Goal: Task Accomplishment & Management: Manage account settings

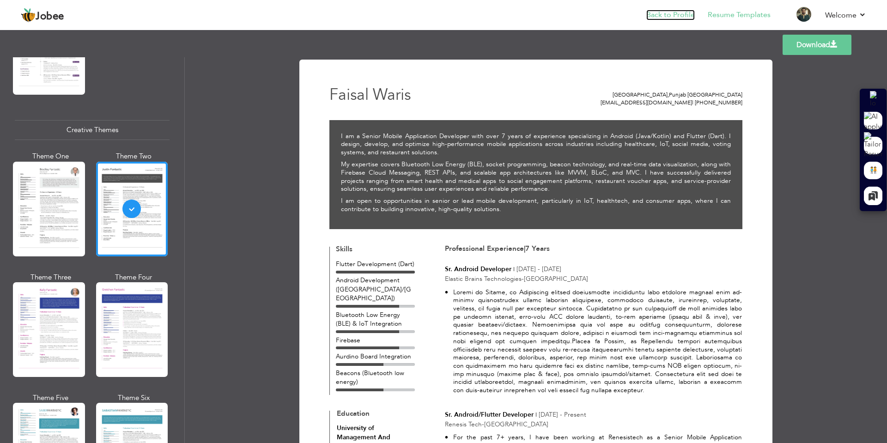
click at [659, 16] on link "Back to Profile" at bounding box center [670, 15] width 49 height 11
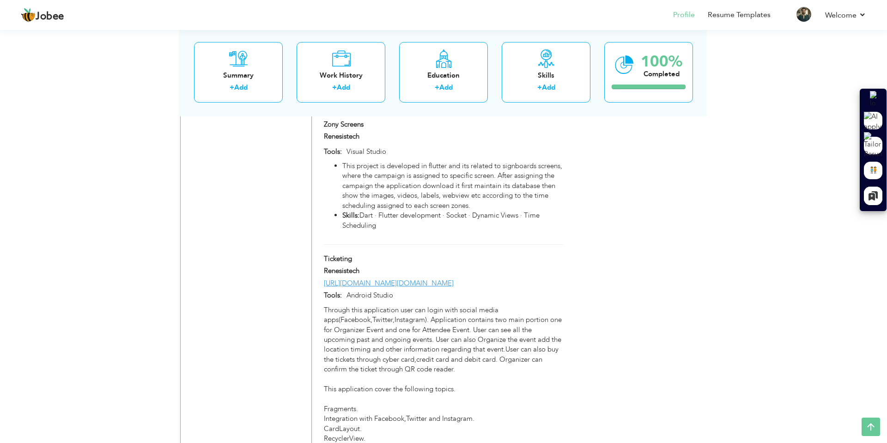
scroll to position [1268, 0]
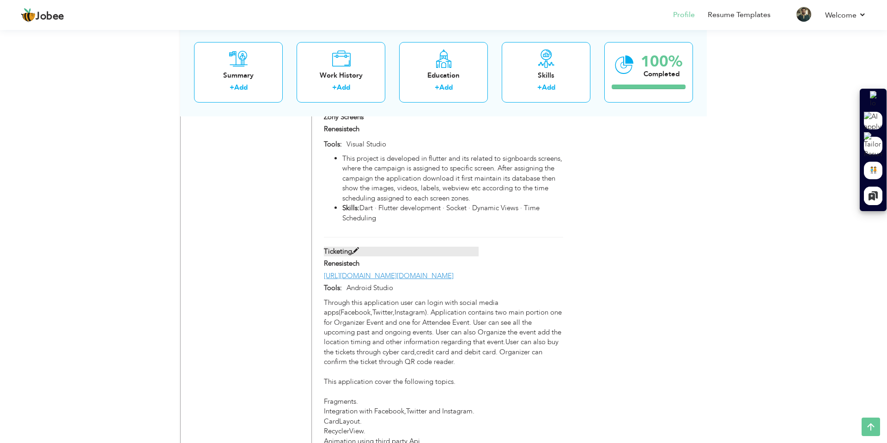
click at [354, 248] on span at bounding box center [355, 251] width 7 height 7
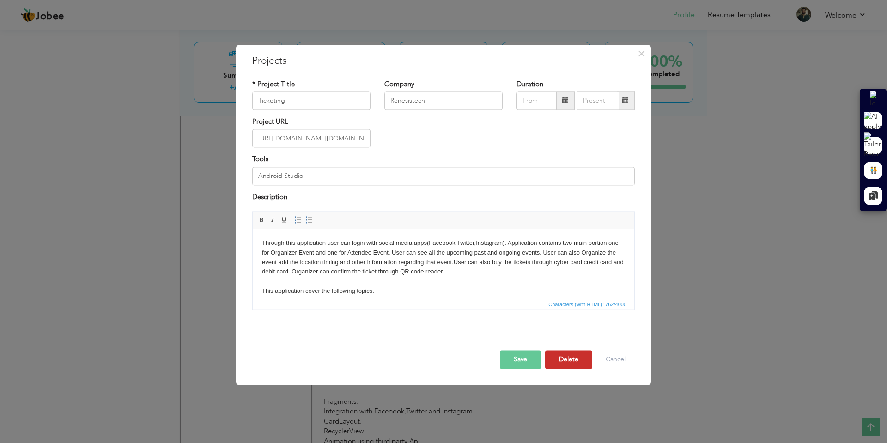
click at [572, 359] on button "Delete" at bounding box center [568, 360] width 47 height 18
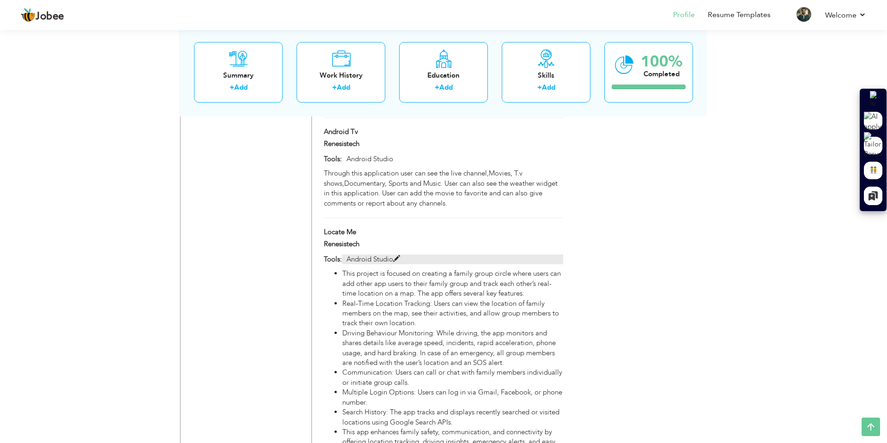
scroll to position [1391, 0]
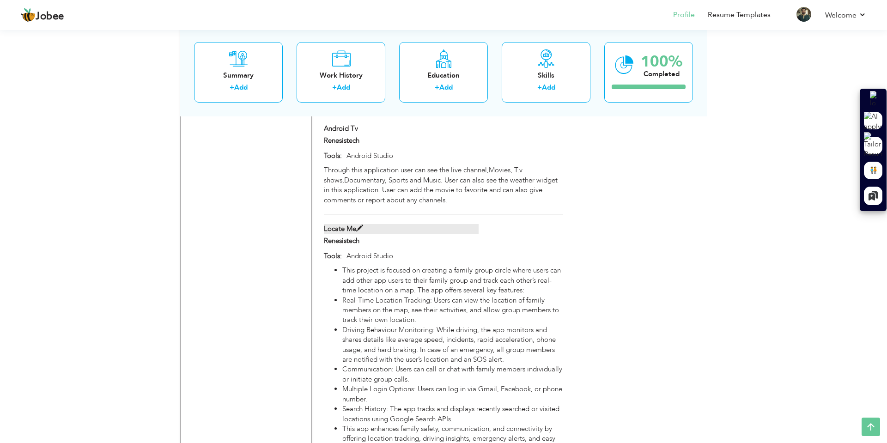
click at [360, 225] on span at bounding box center [359, 228] width 7 height 7
type input "Locate Me"
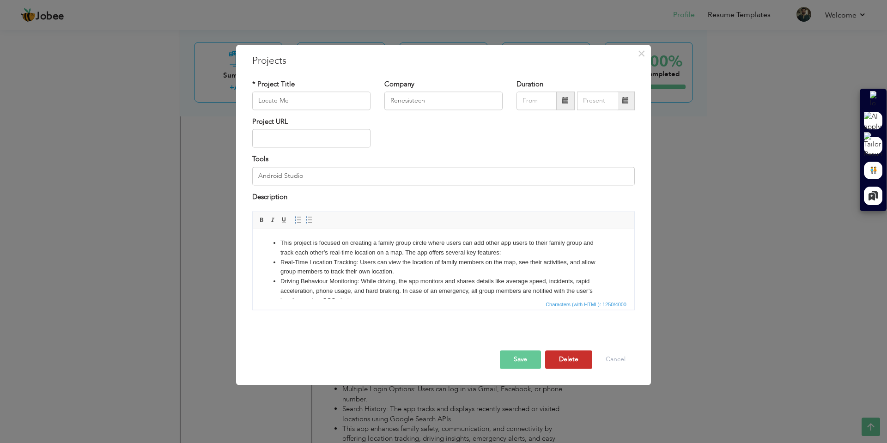
click at [574, 359] on button "Delete" at bounding box center [568, 360] width 47 height 18
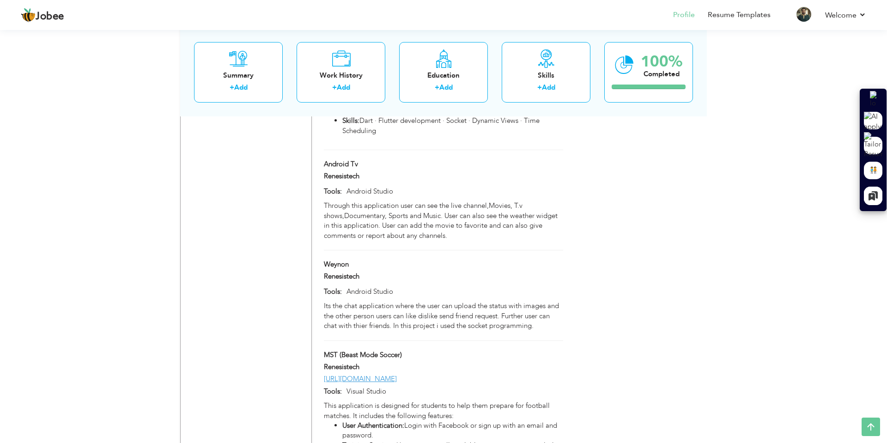
scroll to position [1356, 0]
click at [352, 260] on span at bounding box center [352, 263] width 7 height 7
type input "Weynon"
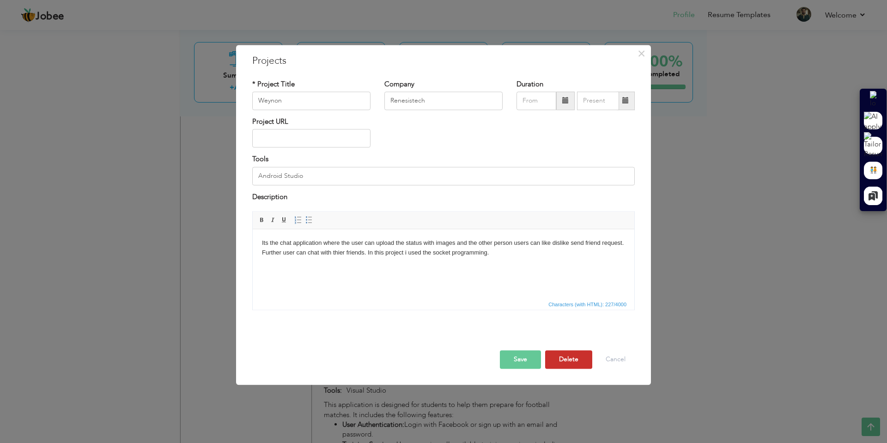
click at [574, 362] on button "Delete" at bounding box center [568, 360] width 47 height 18
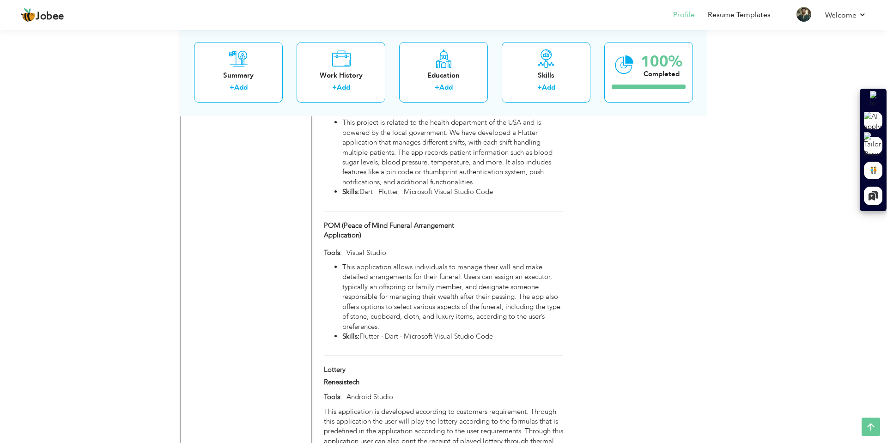
scroll to position [2595, 0]
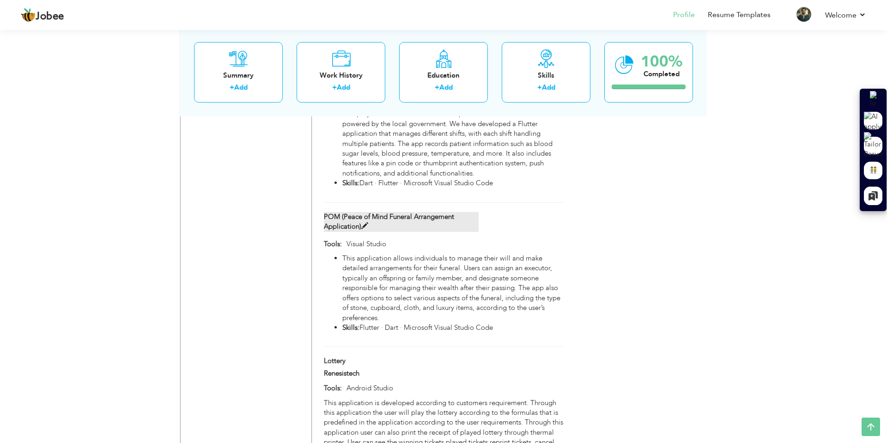
click at [363, 223] on span at bounding box center [364, 226] width 7 height 7
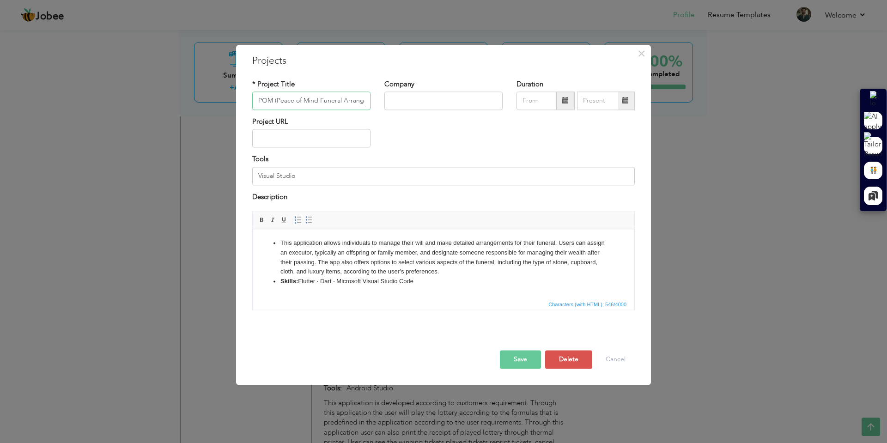
scroll to position [0, 53]
click at [566, 360] on button "Delete" at bounding box center [568, 360] width 47 height 18
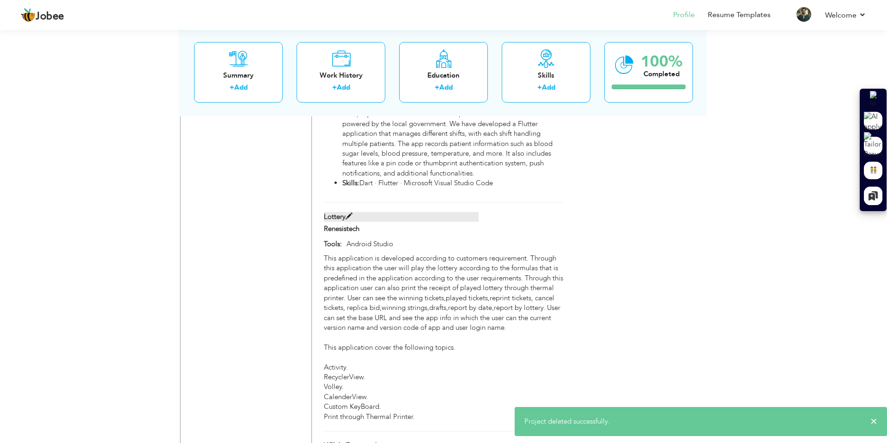
click at [351, 213] on span at bounding box center [349, 216] width 7 height 7
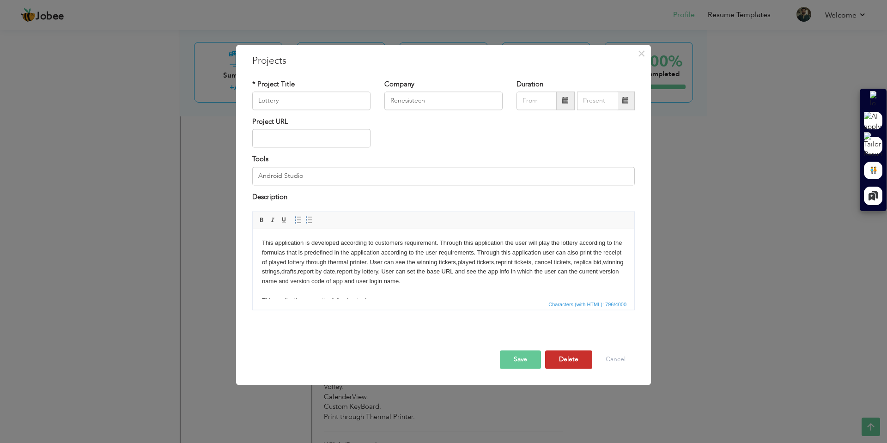
click at [568, 355] on button "Delete" at bounding box center [568, 360] width 47 height 18
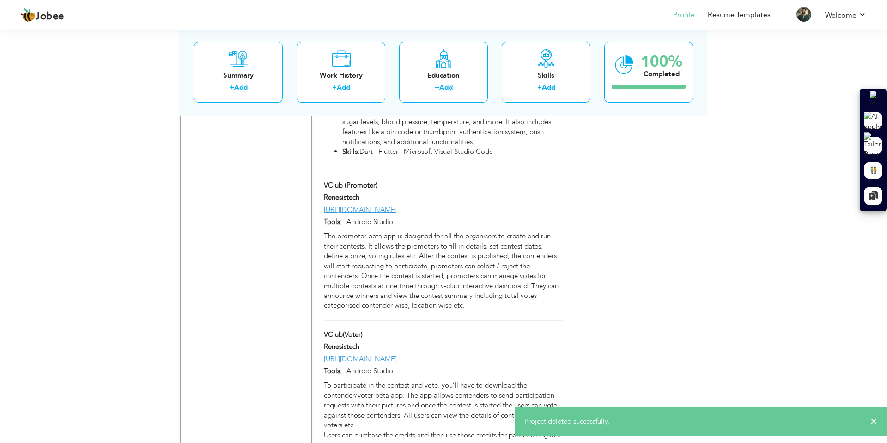
scroll to position [2625, 0]
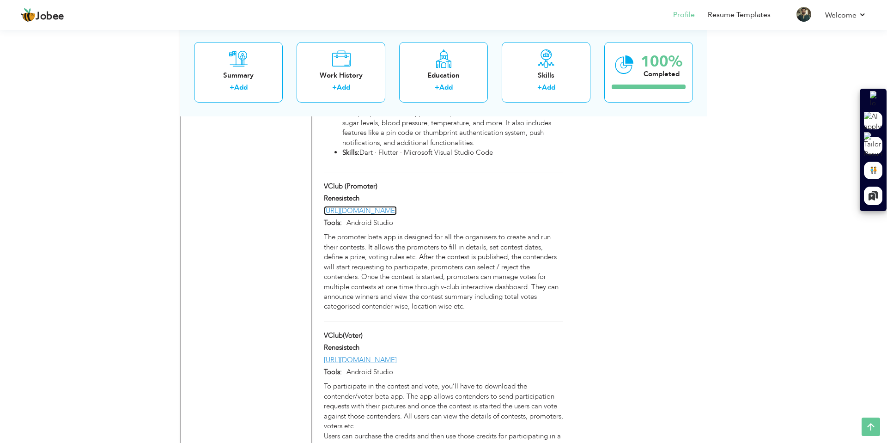
click at [397, 206] on link "https://play.google.com/store/apps/details?id=com.vclub.promoter" at bounding box center [360, 210] width 73 height 9
click at [379, 183] on span at bounding box center [381, 186] width 7 height 7
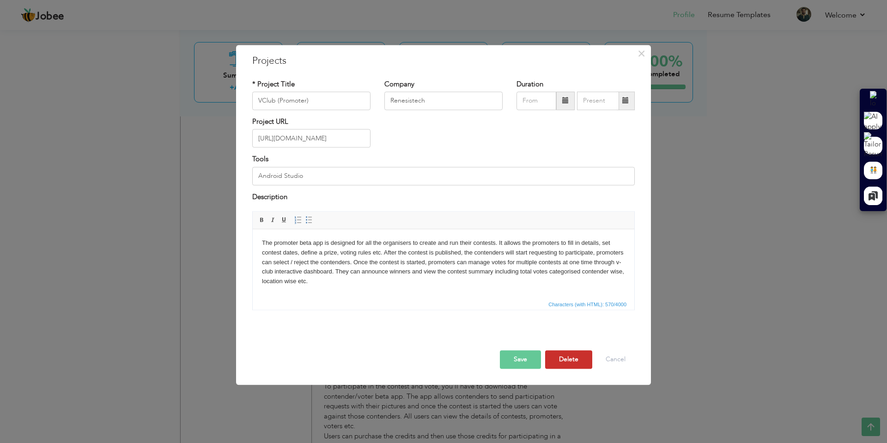
click at [578, 353] on button "Delete" at bounding box center [568, 360] width 47 height 18
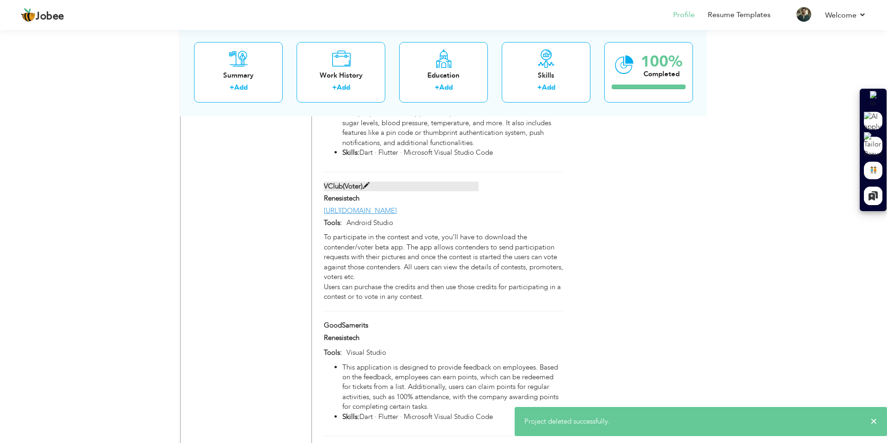
click at [366, 183] on span at bounding box center [366, 186] width 7 height 7
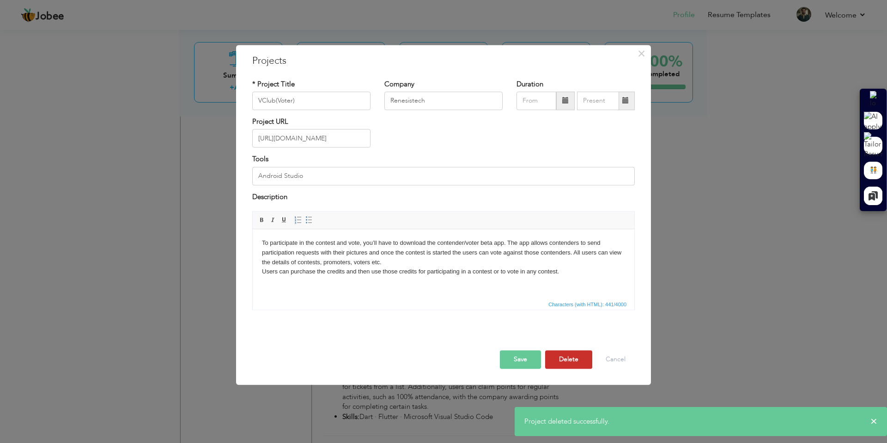
click at [579, 361] on button "Delete" at bounding box center [568, 360] width 47 height 18
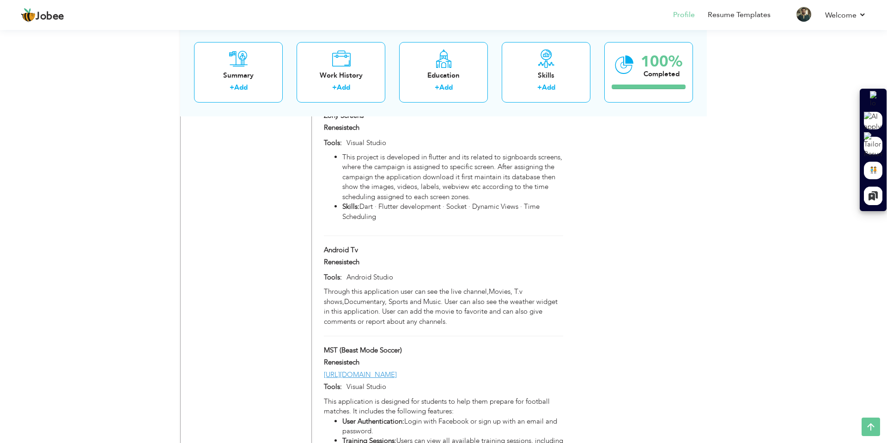
scroll to position [1122, 0]
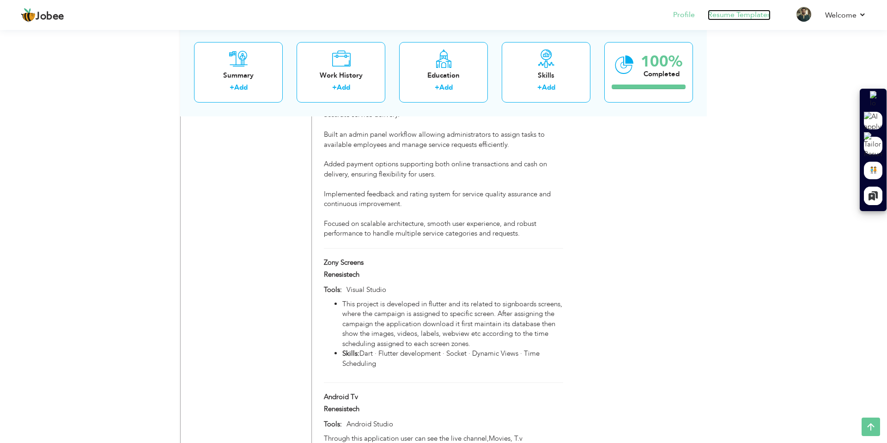
click at [746, 15] on link "Resume Templates" at bounding box center [739, 15] width 63 height 11
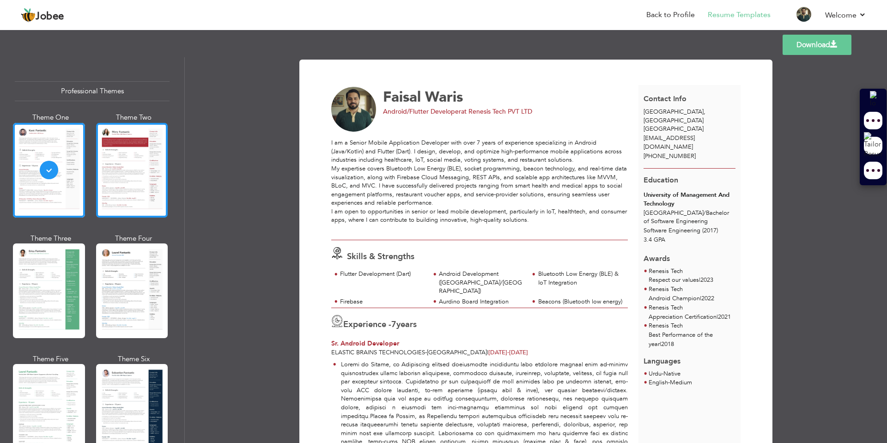
click at [121, 176] on div at bounding box center [132, 170] width 72 height 95
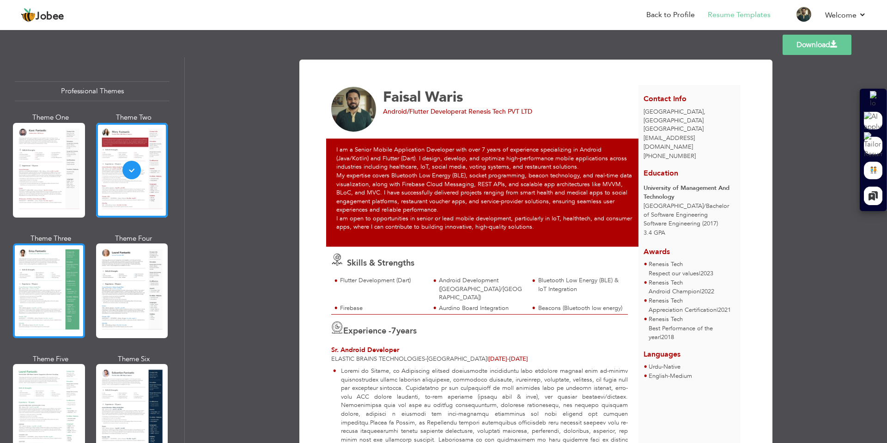
click at [60, 281] on div at bounding box center [49, 291] width 72 height 95
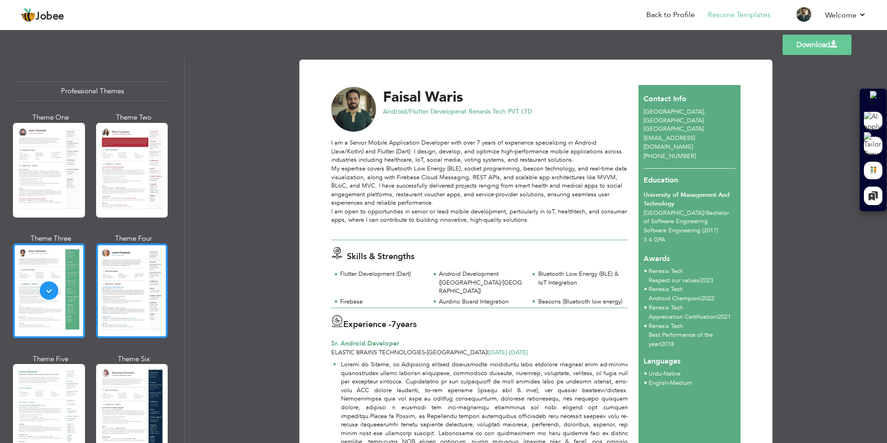
click at [135, 278] on div at bounding box center [132, 291] width 72 height 95
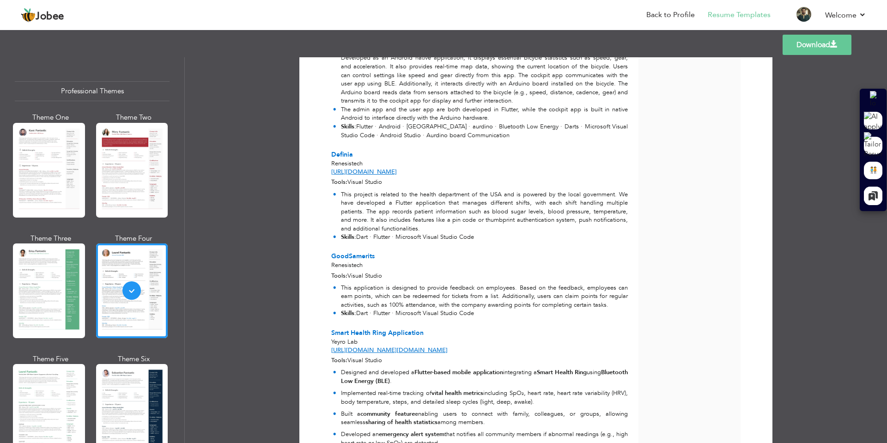
scroll to position [1705, 0]
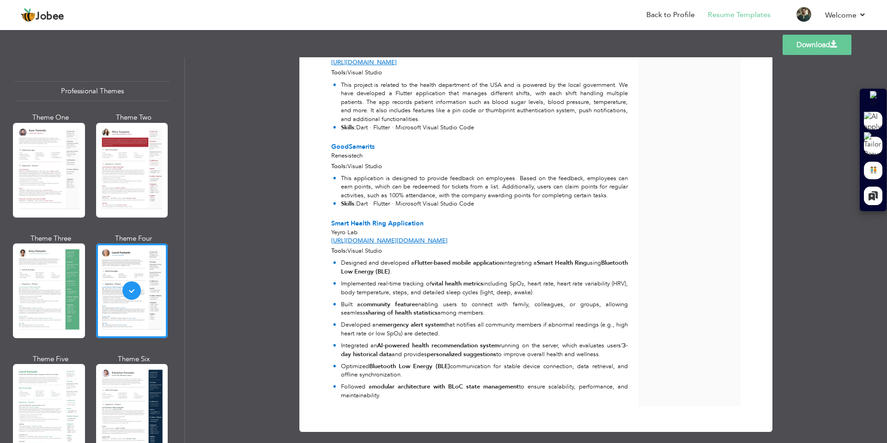
click at [819, 46] on link "Download" at bounding box center [817, 45] width 69 height 20
click at [680, 14] on link "Back to Profile" at bounding box center [670, 15] width 49 height 11
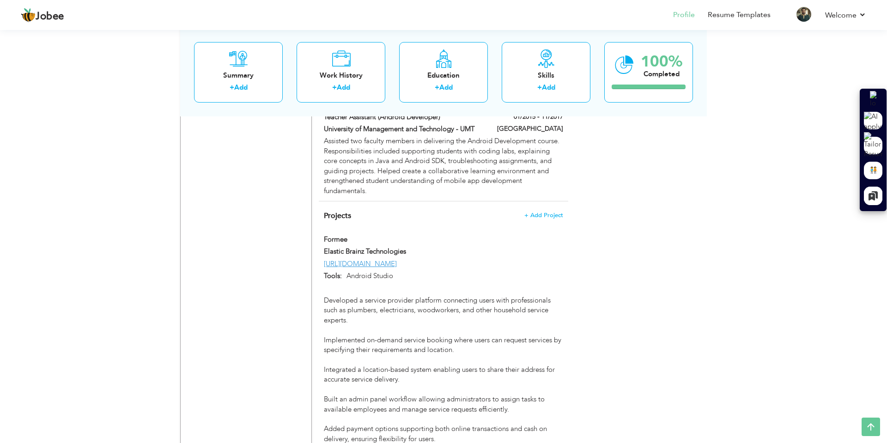
scroll to position [860, 0]
click at [397, 257] on link "https://play.google.com/store/apps/details?id=com.pws.formee" at bounding box center [360, 261] width 73 height 9
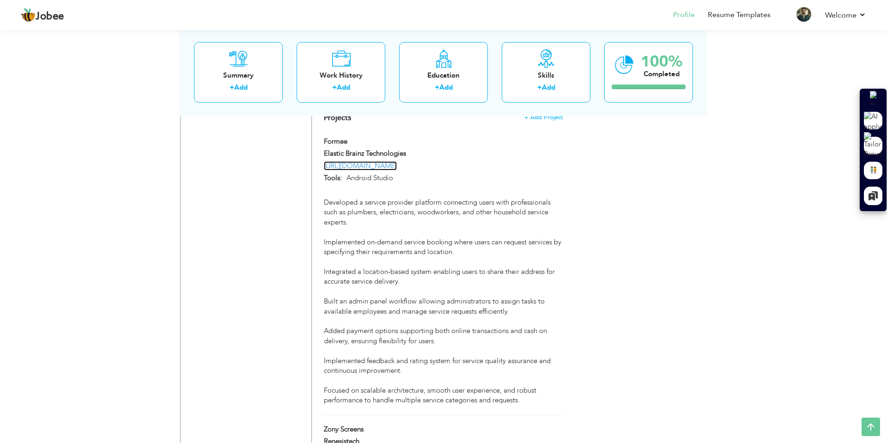
scroll to position [966, 0]
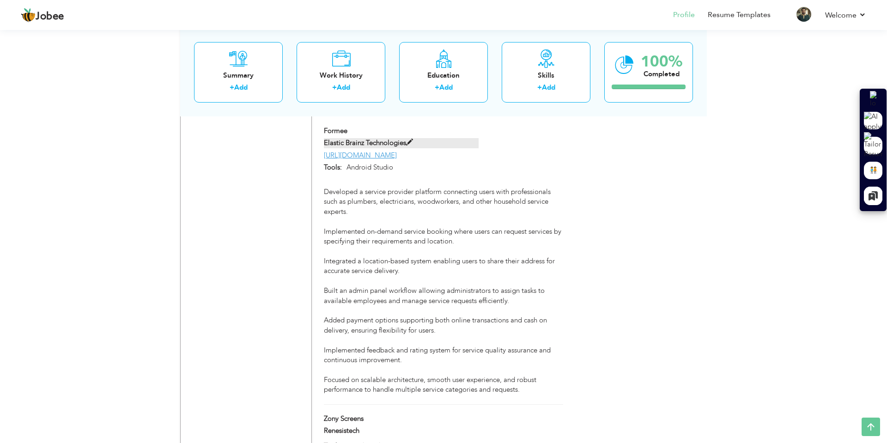
click at [410, 139] on span at bounding box center [409, 142] width 7 height 7
type input "Formee"
type input "Elastic Brainz Technologies"
type input "https://play.google.com/store/apps/details?id=com.pws.formee"
type input "Android Studio"
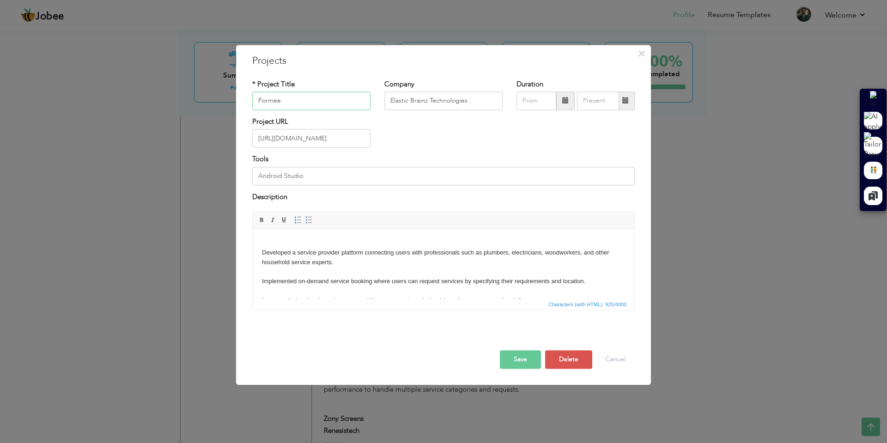
scroll to position [93, 0]
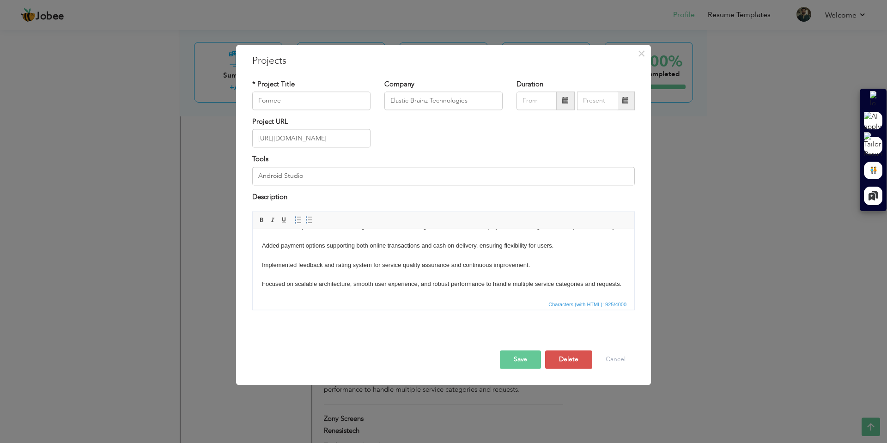
click at [383, 262] on body "Developed a service provider platform connecting users with professionals such …" at bounding box center [443, 217] width 363 height 144
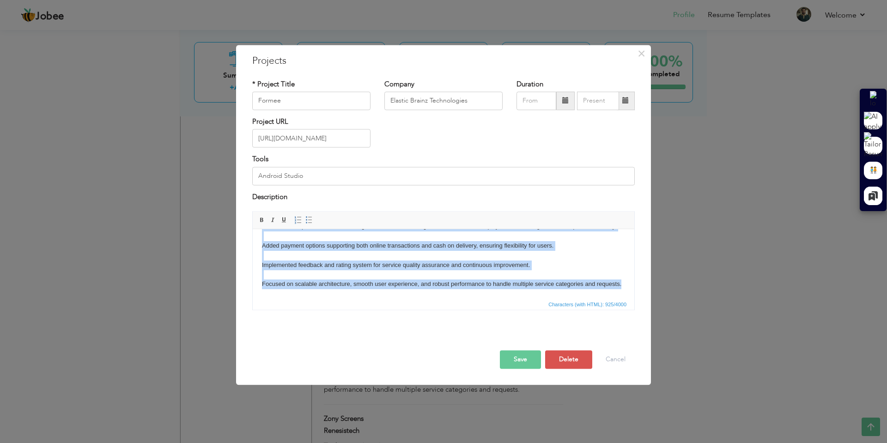
copy body "Developed a service provider platform connecting users with professionals such …"
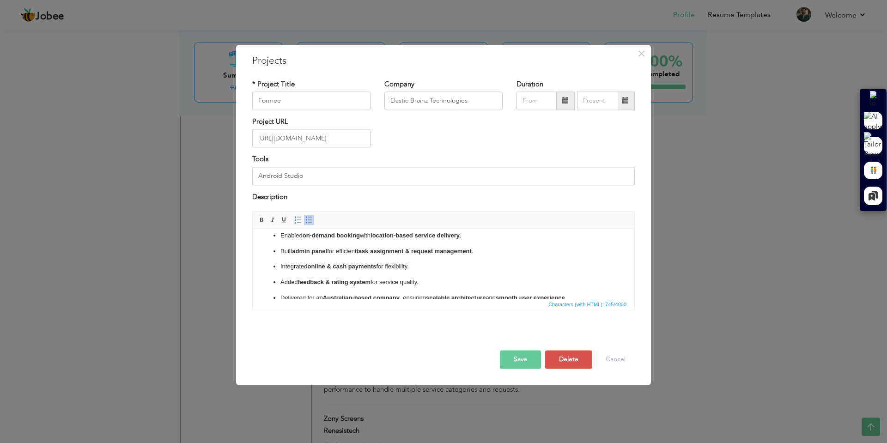
scroll to position [25, 0]
click at [421, 248] on strong "task assignment & request management" at bounding box center [414, 249] width 115 height 7
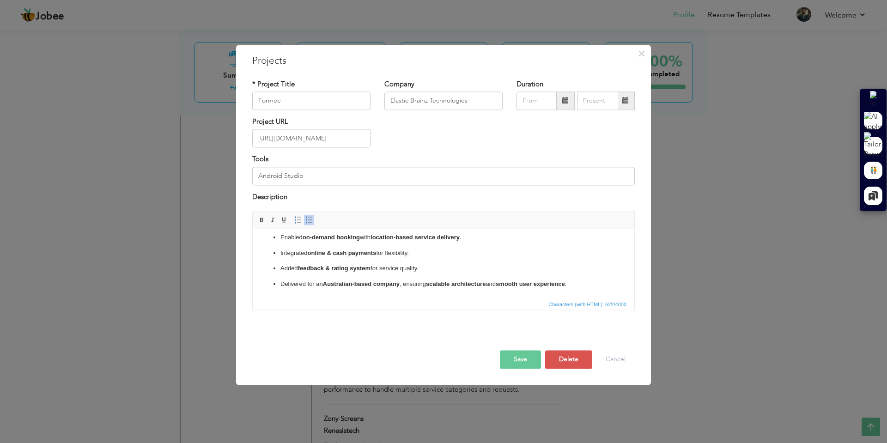
click at [521, 356] on button "Save" at bounding box center [520, 360] width 41 height 18
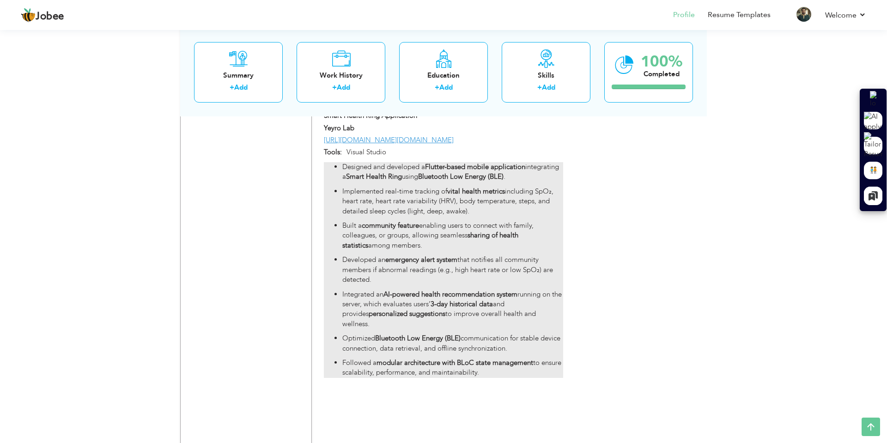
scroll to position [2695, 0]
click at [506, 359] on p "Followed a modular architecture with BLoC state management to ensure scalabilit…" at bounding box center [452, 369] width 221 height 20
type input "Smart Health Ring Application"
type input "Yeyro Lab"
type input "[URL][DOMAIN_NAME][DOMAIN_NAME]"
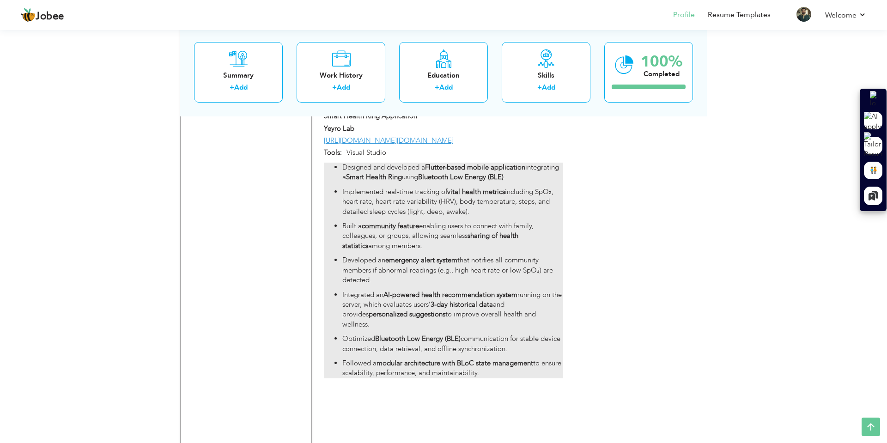
type input "Visual Studio"
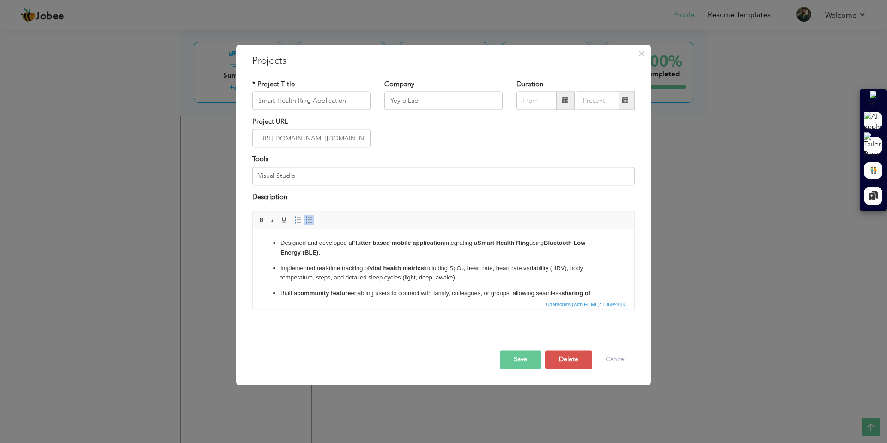
click at [466, 289] on p "Built a community feature enabling users to connect with family, colleagues, or…" at bounding box center [443, 298] width 326 height 19
copy ul "Designed and developed a Flutter-based mobile application integrating a Smart H…"
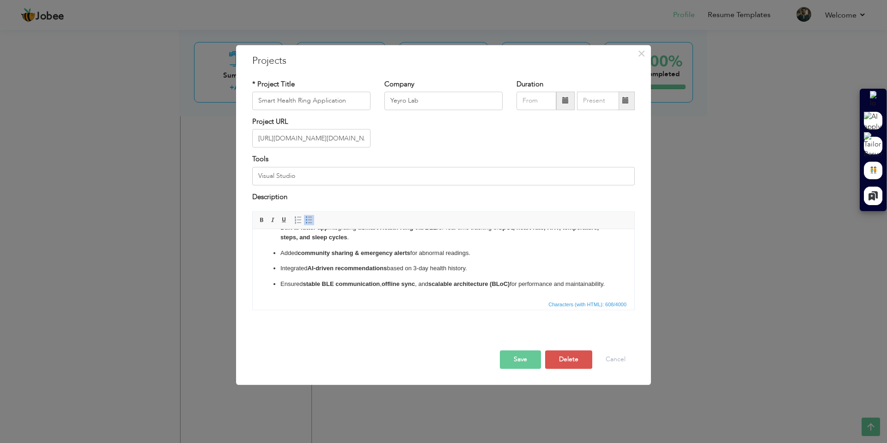
scroll to position [0, 0]
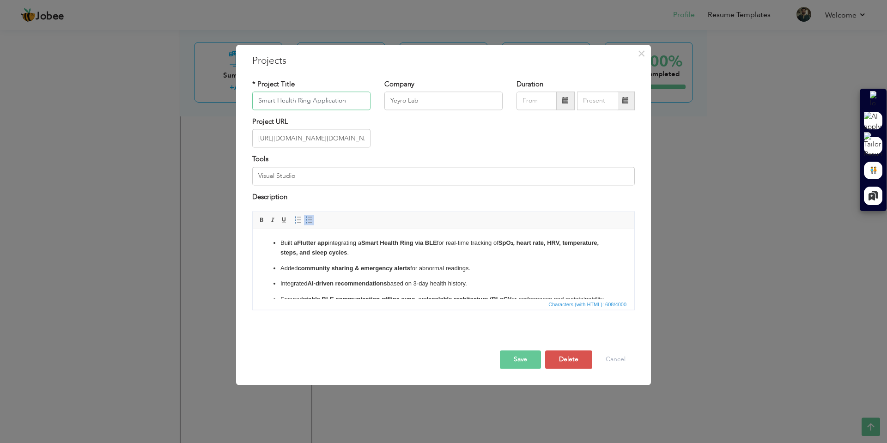
click at [333, 103] on input "Smart Health Ring Application" at bounding box center [311, 100] width 118 height 18
paste input "– Healthcare IoT App"
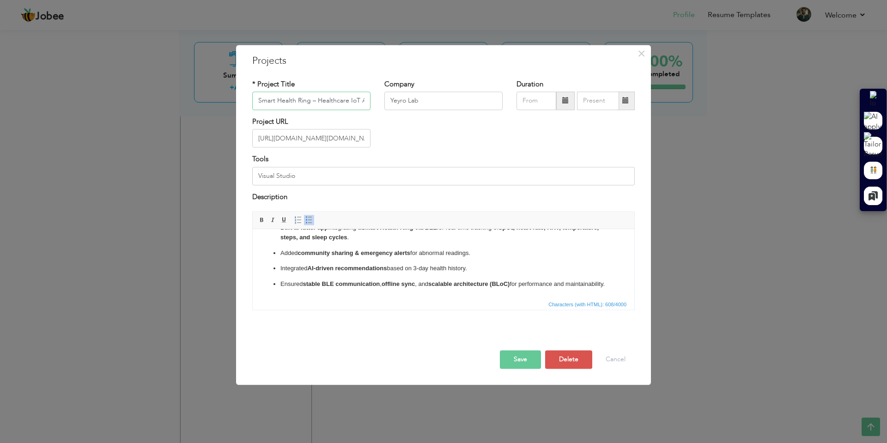
paste input "Built a Flutter app integrating a Smart Health Ring via BLE for real-time track…"
click at [359, 264] on ul "Built a Flutter app integrating a Smart Health Ring via BLE for real-time track…" at bounding box center [443, 256] width 363 height 66
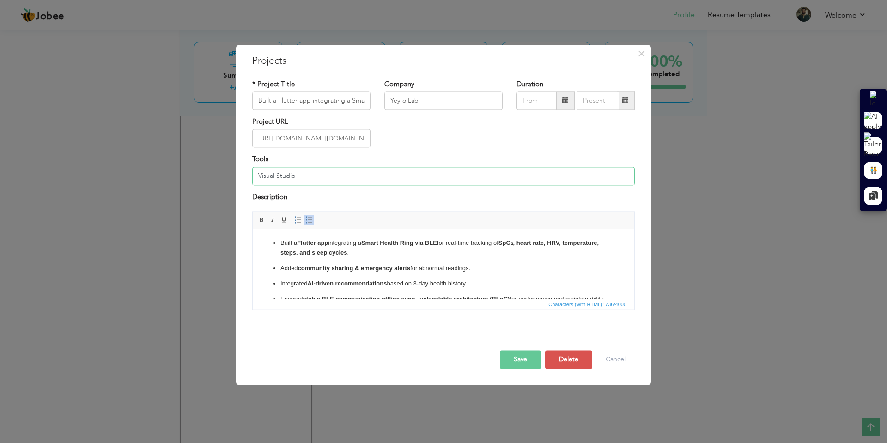
click at [326, 172] on input "Visual Studio" at bounding box center [443, 176] width 383 height 18
click at [530, 358] on button "Save" at bounding box center [520, 360] width 41 height 18
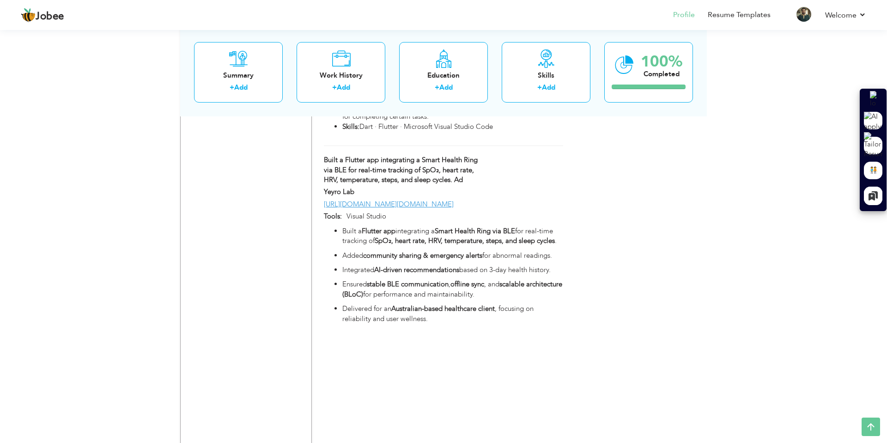
scroll to position [2653, 0]
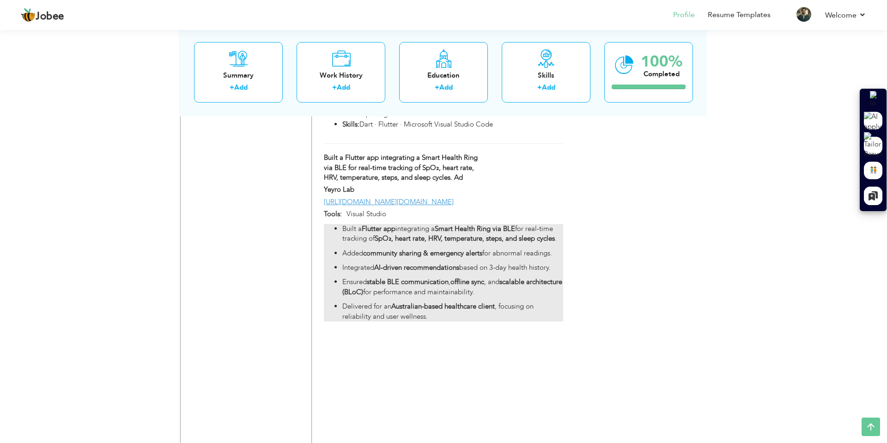
click at [492, 263] on p "Integrated AI-driven recommendations based on 3-day health history." at bounding box center [452, 268] width 221 height 10
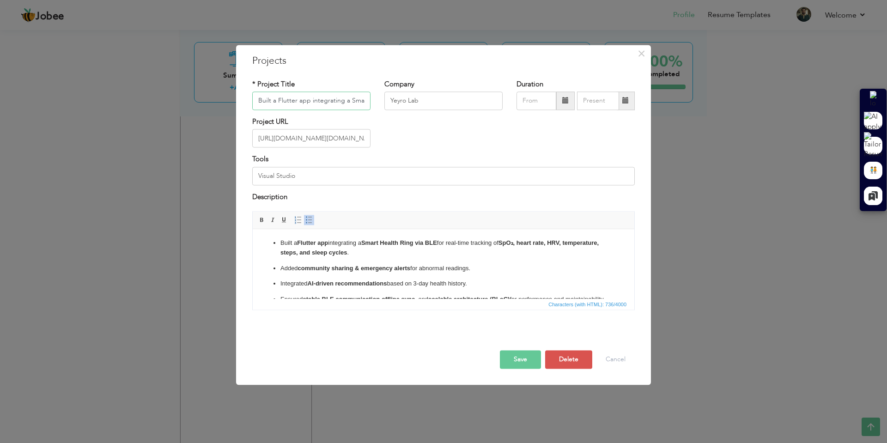
scroll to position [0, 313]
click at [323, 101] on input "Built a Flutter app integrating a Smart Health Ring via BLE for real-time track…" at bounding box center [311, 100] width 118 height 18
click at [325, 96] on input "Built a Flutter app integrating a Smart Health Ring via BLE for real-time track…" at bounding box center [311, 100] width 118 height 18
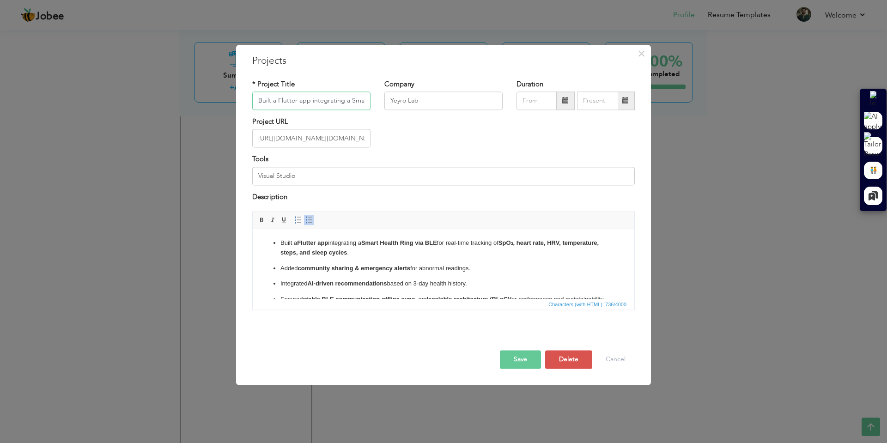
click at [325, 96] on input "Built a Flutter app integrating a Smart Health Ring via BLE for real-time track…" at bounding box center [311, 100] width 118 height 18
paste input "Smart Health Ring – Healthcare IoT App (Australian-based Client)"
click at [530, 362] on button "Save" at bounding box center [520, 360] width 41 height 18
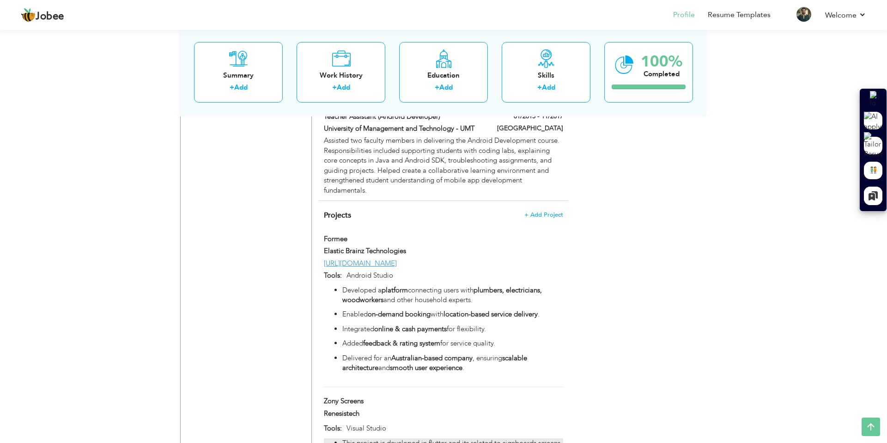
scroll to position [851, 0]
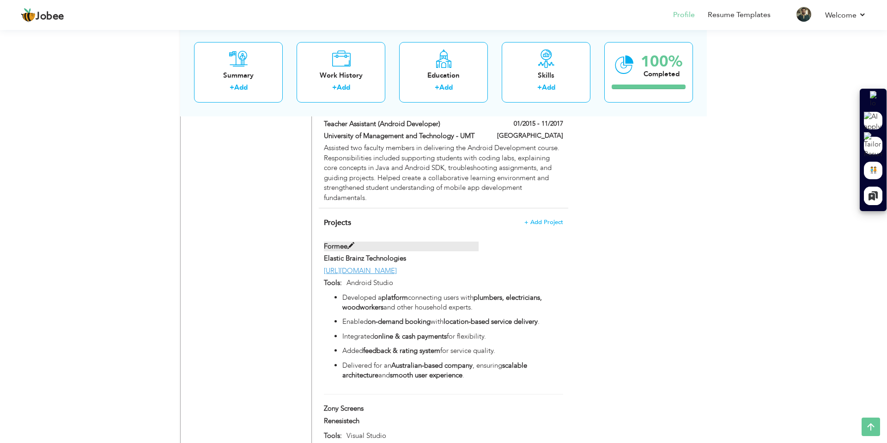
click at [352, 243] on span at bounding box center [350, 246] width 7 height 7
type input "Formee"
type input "Elastic Brainz Technologies"
type input "https://play.google.com/store/apps/details?id=com.pws.formee"
type input "Android Studio"
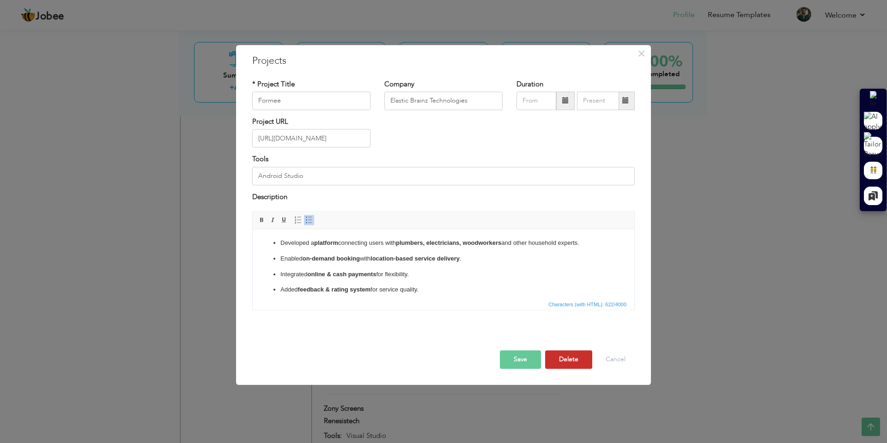
click at [567, 359] on button "Delete" at bounding box center [568, 360] width 47 height 18
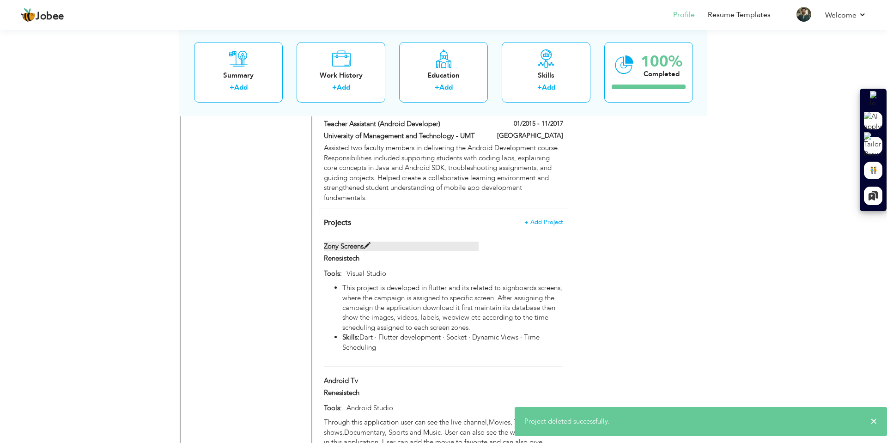
click at [368, 243] on span at bounding box center [367, 246] width 7 height 7
type input "Zony Screens"
type input "Renesistech"
type input "Visual Studio"
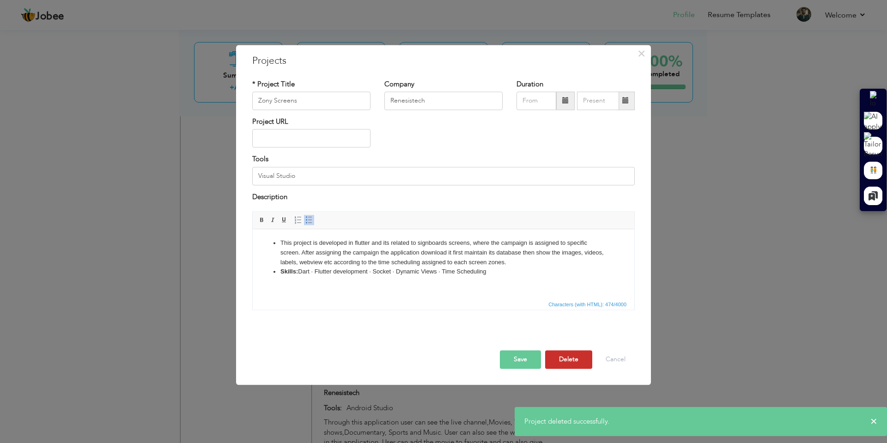
click at [566, 357] on button "Delete" at bounding box center [568, 360] width 47 height 18
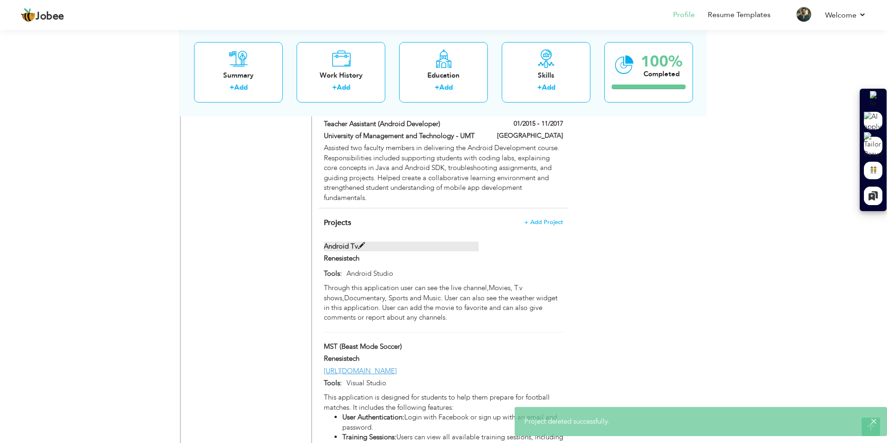
click at [363, 243] on span at bounding box center [361, 246] width 7 height 7
type input "Android Tv"
type input "Android Studio"
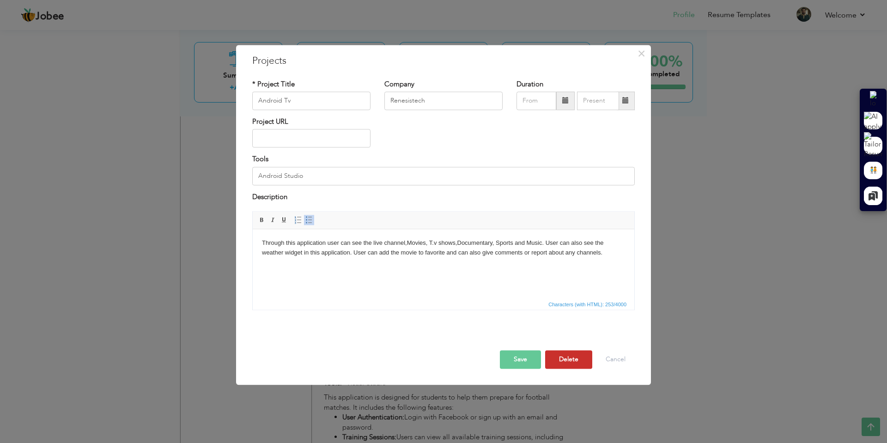
click at [570, 356] on button "Delete" at bounding box center [568, 360] width 47 height 18
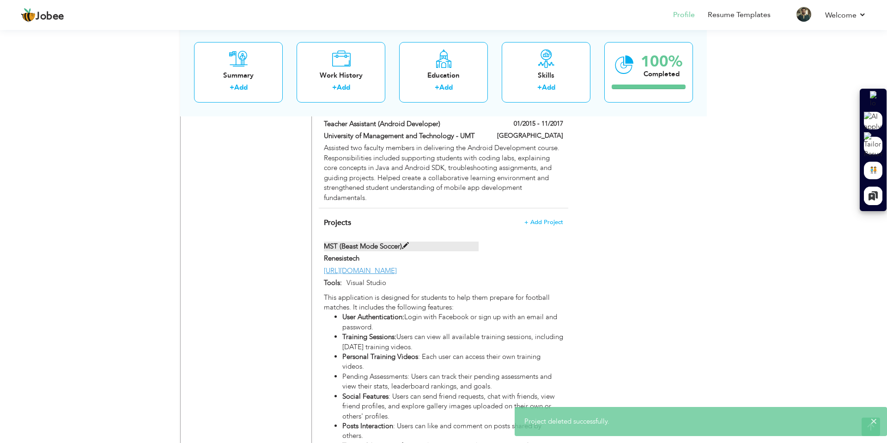
click at [406, 243] on span at bounding box center [405, 246] width 7 height 7
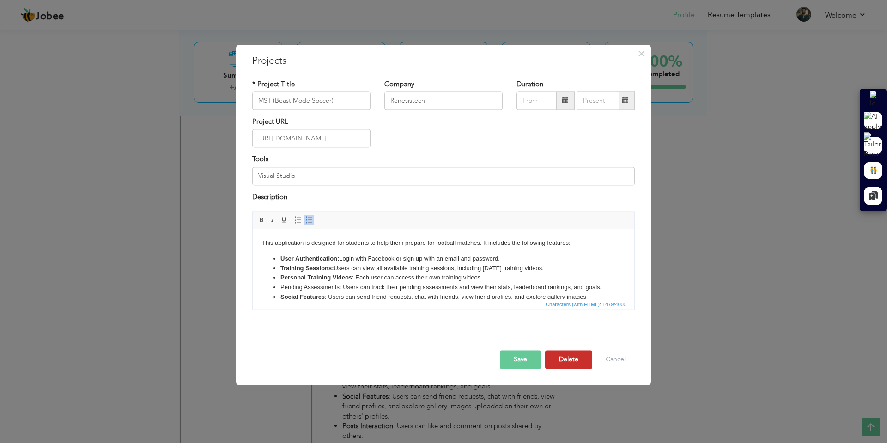
click at [564, 353] on button "Delete" at bounding box center [568, 360] width 47 height 18
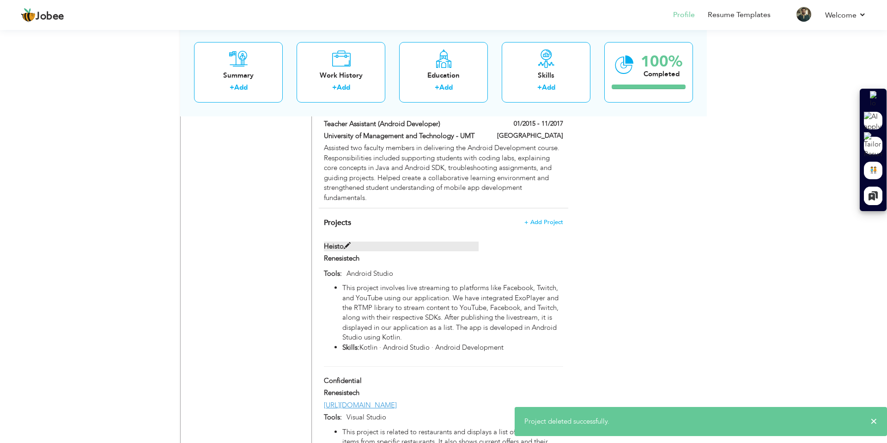
click at [344, 243] on span at bounding box center [347, 246] width 7 height 7
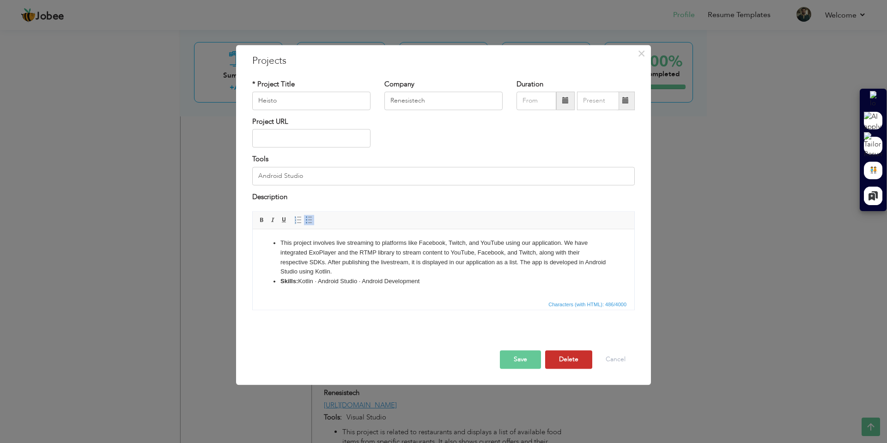
click at [566, 363] on button "Delete" at bounding box center [568, 360] width 47 height 18
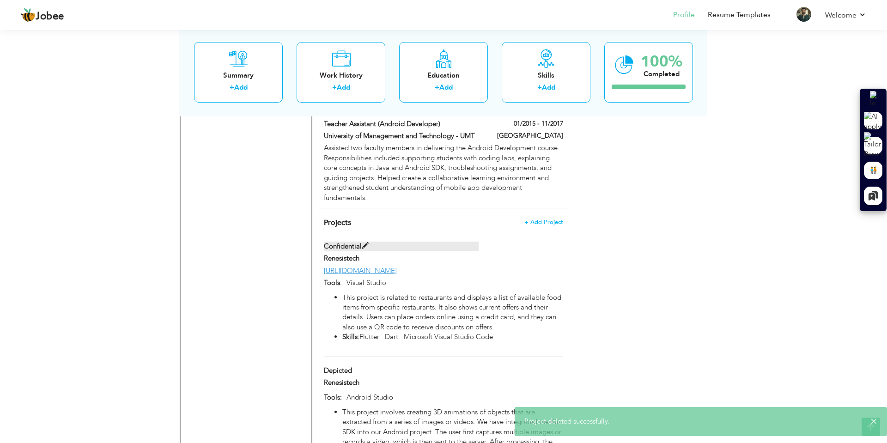
click at [365, 243] on span at bounding box center [365, 246] width 7 height 7
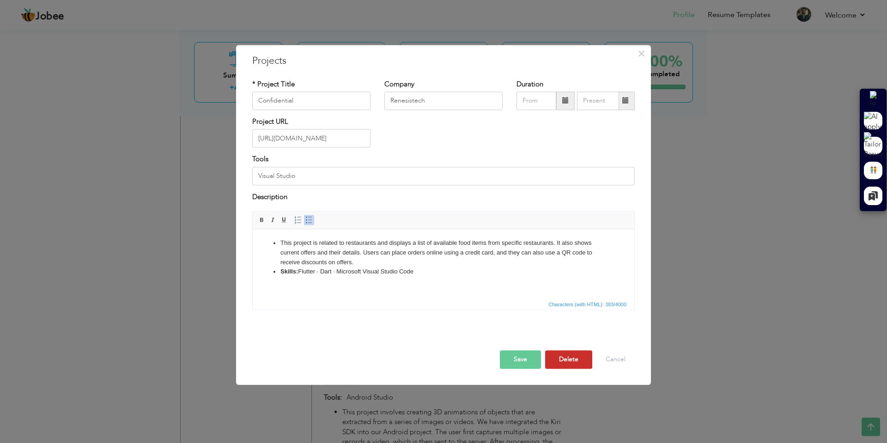
click at [572, 363] on button "Delete" at bounding box center [568, 360] width 47 height 18
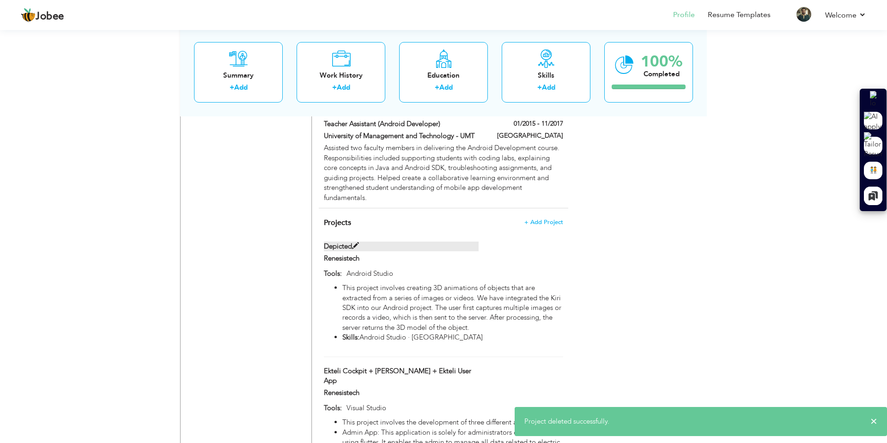
click at [353, 243] on span at bounding box center [355, 246] width 7 height 7
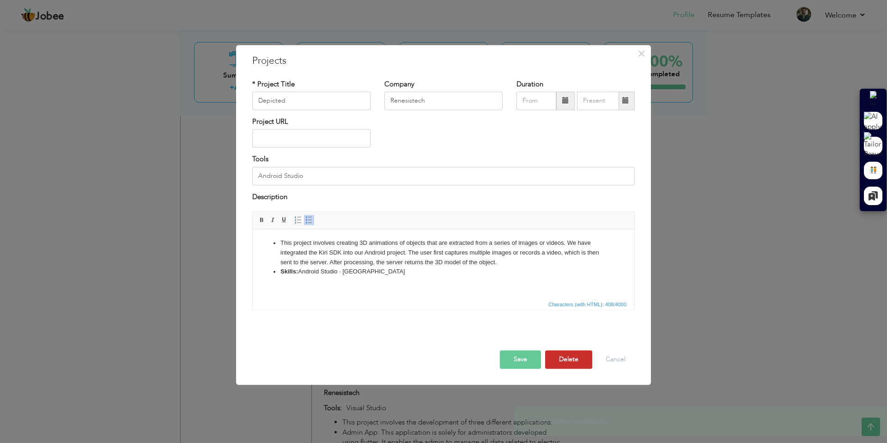
click at [561, 357] on button "Delete" at bounding box center [568, 360] width 47 height 18
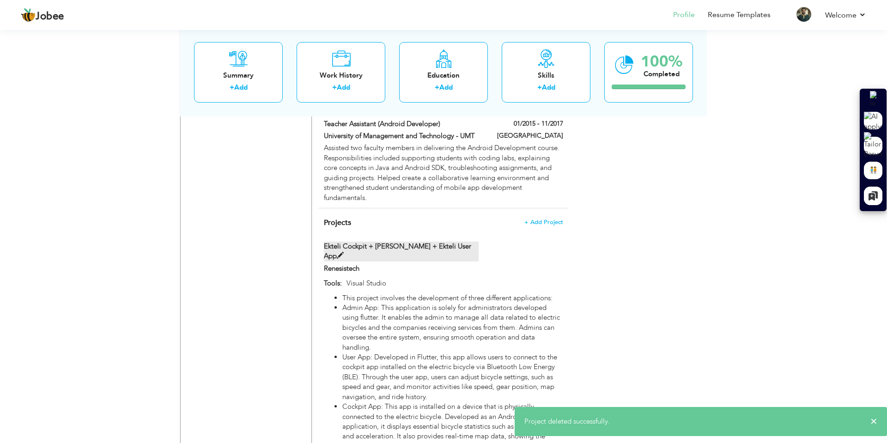
click at [344, 252] on span at bounding box center [340, 255] width 7 height 7
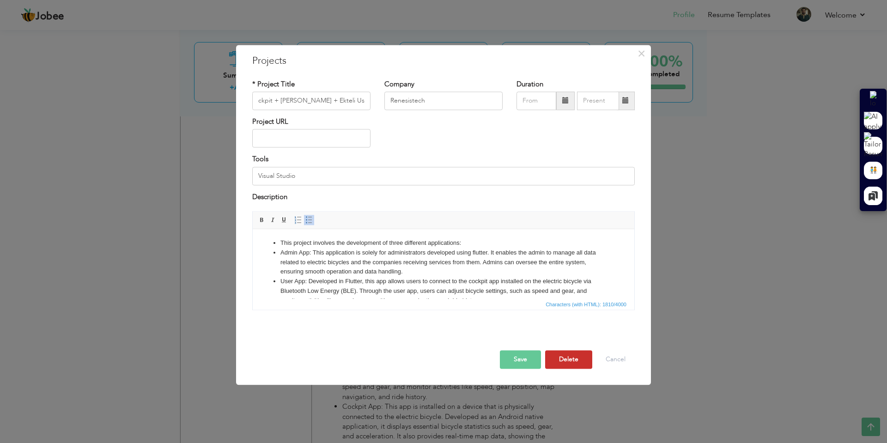
scroll to position [0, 0]
click at [571, 357] on button "Delete" at bounding box center [568, 360] width 47 height 18
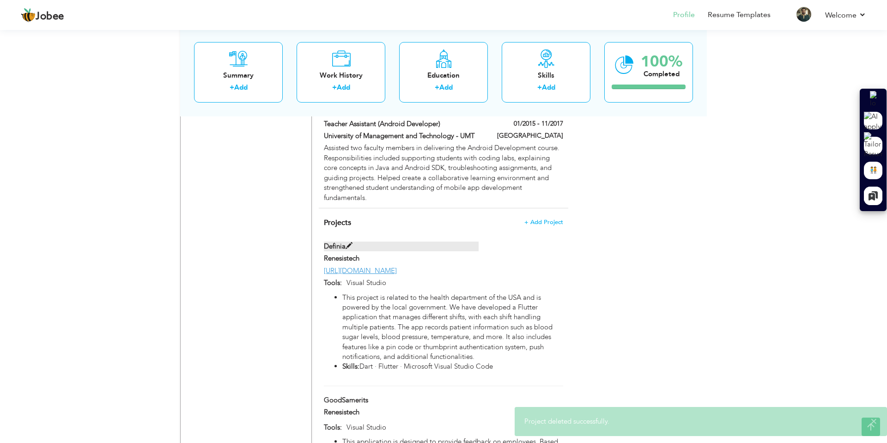
click at [350, 243] on span at bounding box center [349, 246] width 7 height 7
type input "Definia"
type input "[URL][DOMAIN_NAME]"
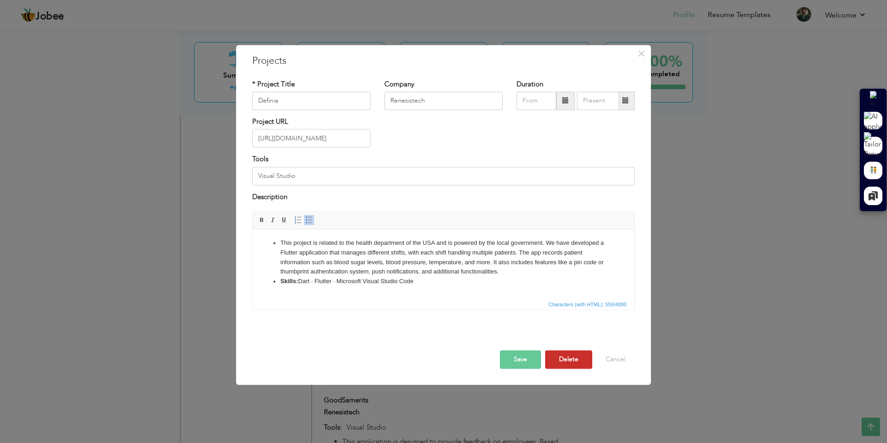
click at [582, 361] on button "Delete" at bounding box center [568, 360] width 47 height 18
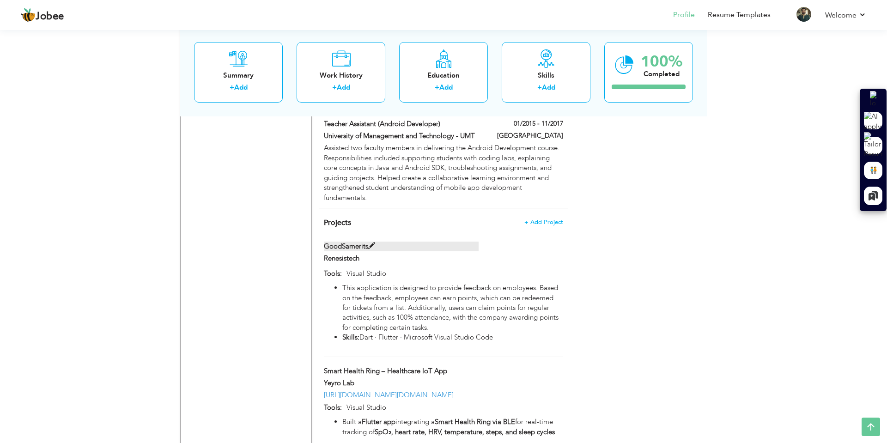
click at [370, 243] on span at bounding box center [371, 246] width 7 height 7
type input "GoodSamerits"
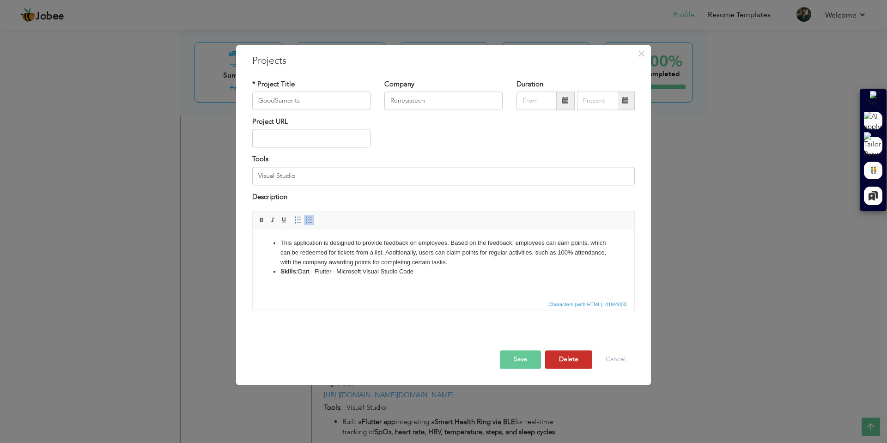
click at [578, 357] on button "Delete" at bounding box center [568, 360] width 47 height 18
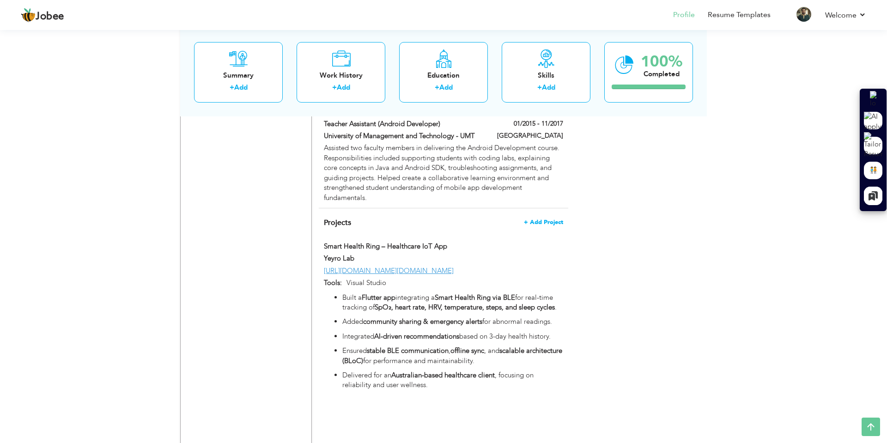
click at [538, 219] on span "+ Add Project" at bounding box center [543, 222] width 39 height 6
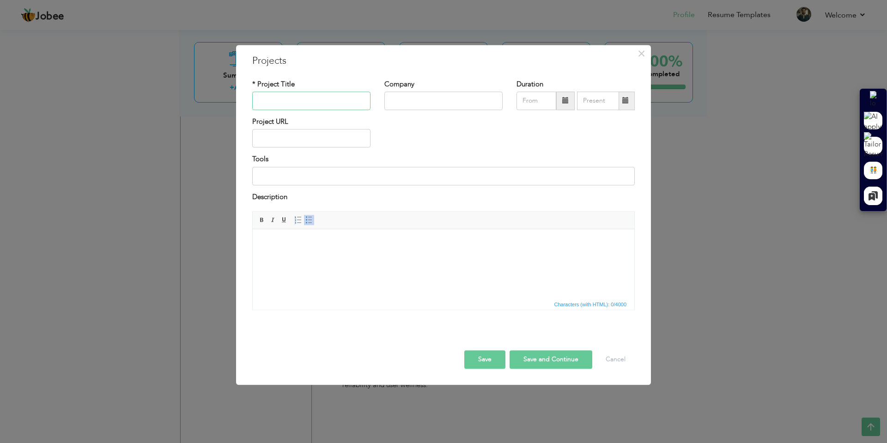
click at [317, 102] on input "text" at bounding box center [311, 100] width 118 height 18
click at [277, 106] on input "text" at bounding box center [311, 100] width 118 height 18
paste input "MST (Beast Mode Soccer)"
type input "MST (Beast Mode Soccer)"
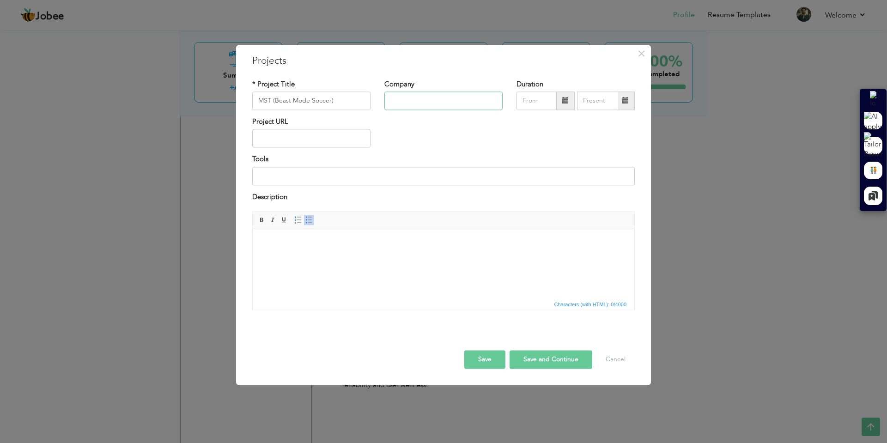
click at [438, 100] on input "text" at bounding box center [443, 100] width 118 height 18
type input "Renesistech"
click at [294, 137] on input "text" at bounding box center [311, 138] width 118 height 18
paste input "[URL][DOMAIN_NAME]"
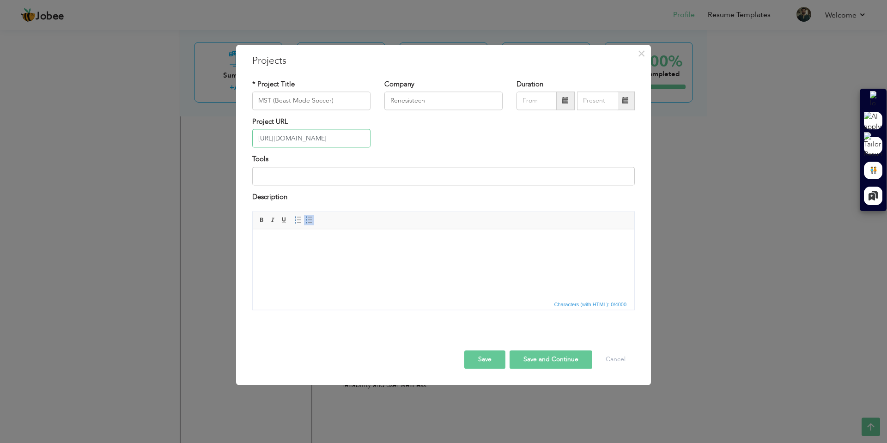
type input "[URL][DOMAIN_NAME]"
click at [301, 180] on input at bounding box center [443, 176] width 383 height 18
type input "Visual Studio"
click at [311, 257] on html at bounding box center [444, 243] width 382 height 28
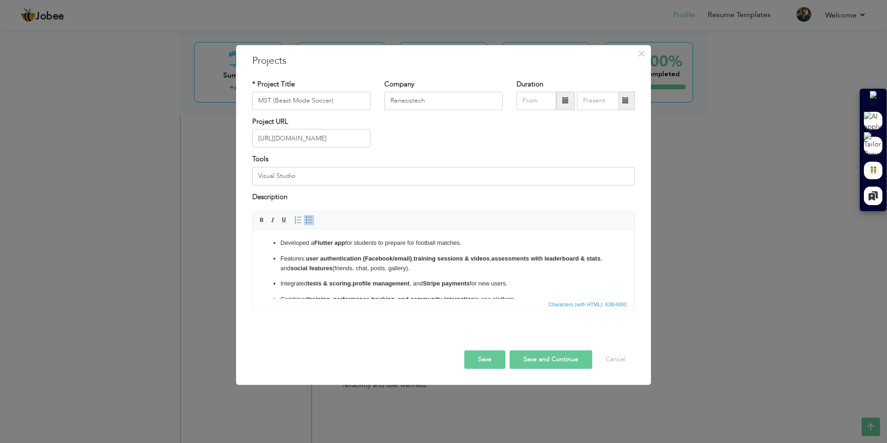
scroll to position [15, 0]
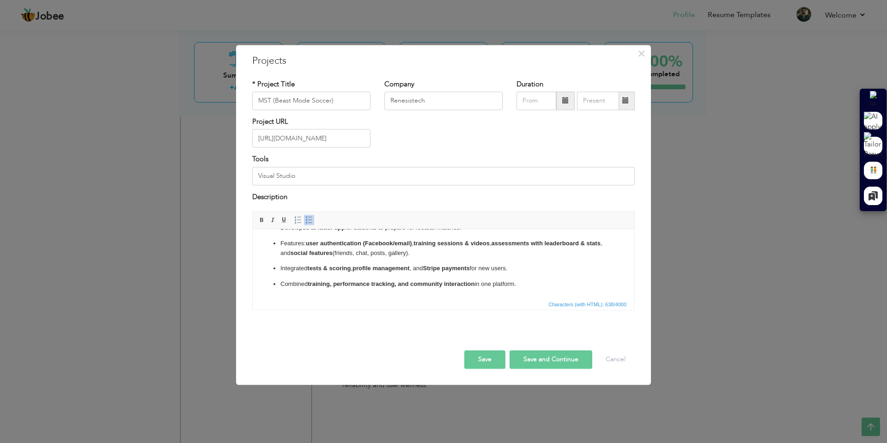
click at [496, 362] on button "Save" at bounding box center [484, 360] width 41 height 18
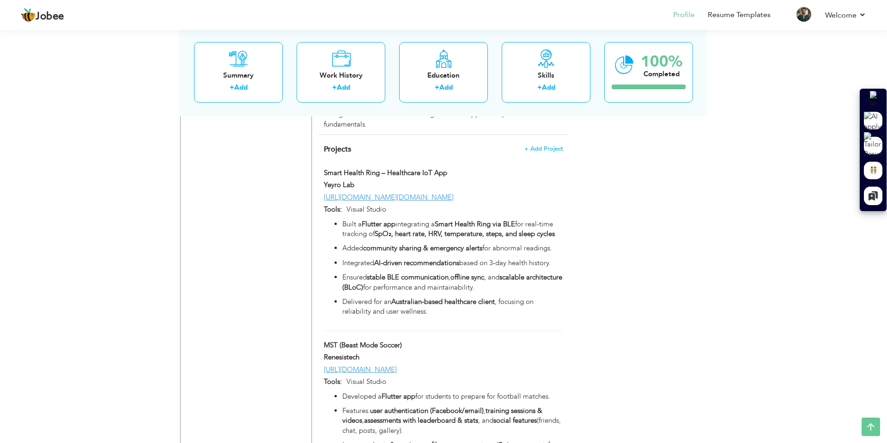
scroll to position [919, 0]
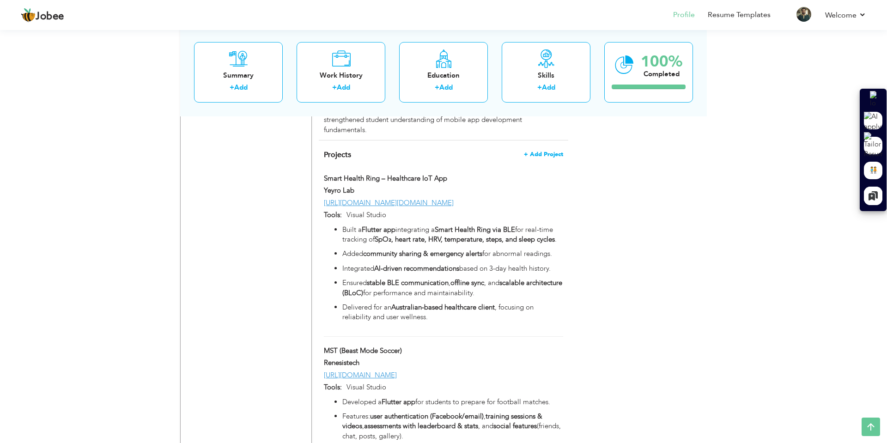
click at [538, 151] on span "+ Add Project" at bounding box center [543, 154] width 39 height 6
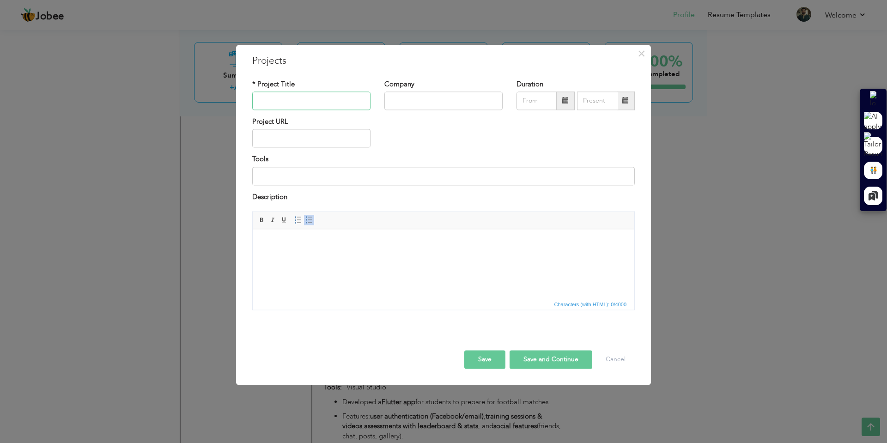
click at [307, 104] on input "text" at bounding box center [311, 100] width 118 height 18
type input "Confidentials"
click at [424, 104] on input "text" at bounding box center [443, 100] width 118 height 18
type input "Renesistech"
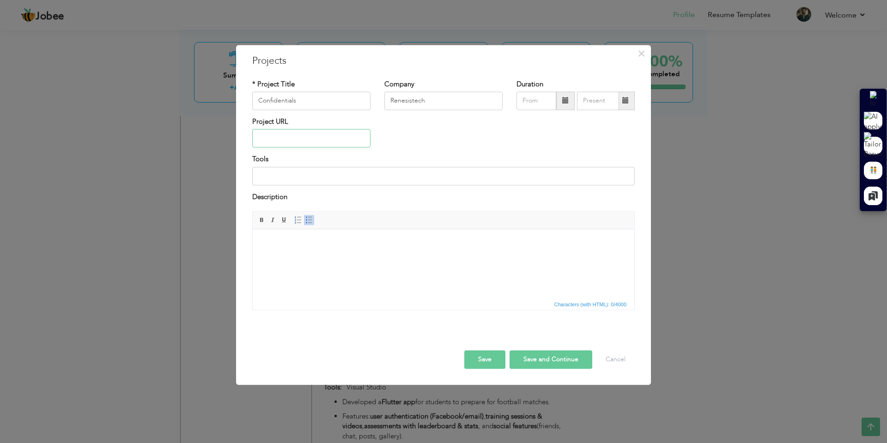
click at [316, 134] on input "text" at bounding box center [311, 138] width 118 height 18
paste input "[URL][DOMAIN_NAME]"
type input "[URL][DOMAIN_NAME]"
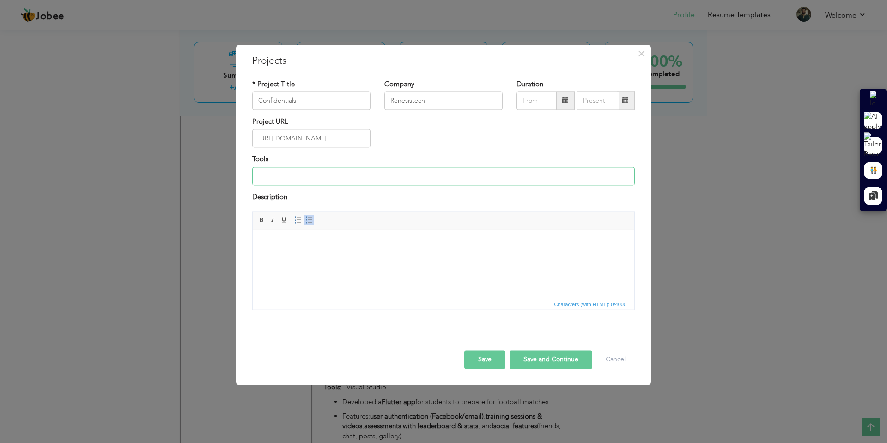
click at [324, 183] on input at bounding box center [443, 176] width 383 height 18
type input "Visual Studio"
click at [405, 248] on html at bounding box center [444, 243] width 382 height 28
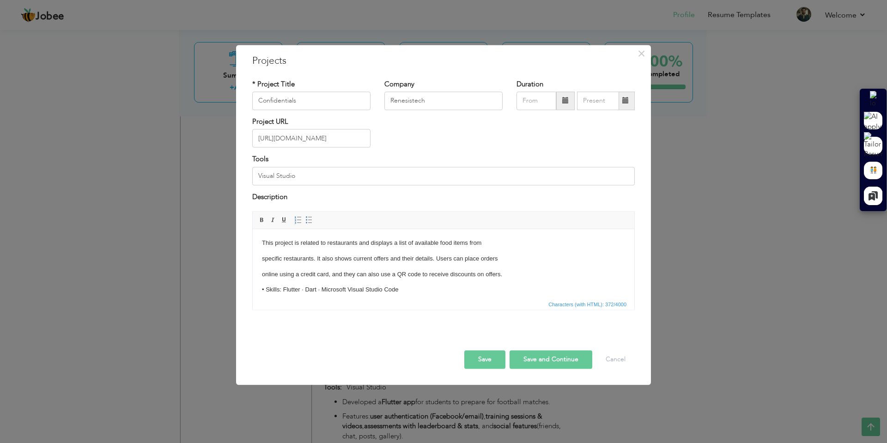
click at [264, 291] on p "• Skills: Flutter · Dart · Microsoft Visual Studio Code" at bounding box center [443, 290] width 363 height 10
click at [497, 359] on button "Save" at bounding box center [484, 360] width 41 height 18
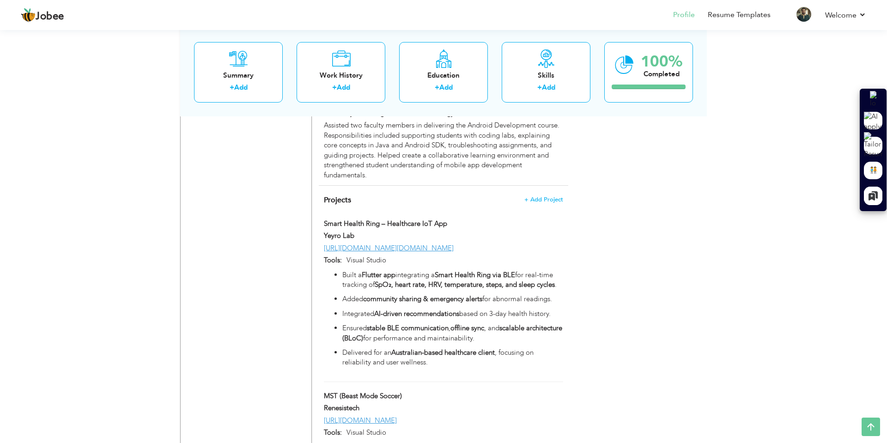
scroll to position [874, 0]
click at [538, 196] on span "+ Add Project" at bounding box center [543, 199] width 39 height 6
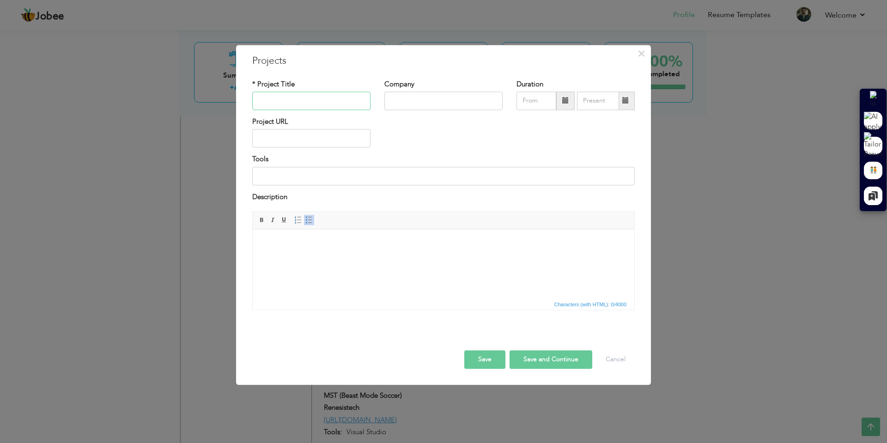
click at [319, 102] on input "text" at bounding box center [311, 100] width 118 height 18
paste input "Ekteli Cockpit + Ekteli Amin + Ekteli User App"
type input "Ekteli Cockpit + Ekteli Amin + Ekteli User App"
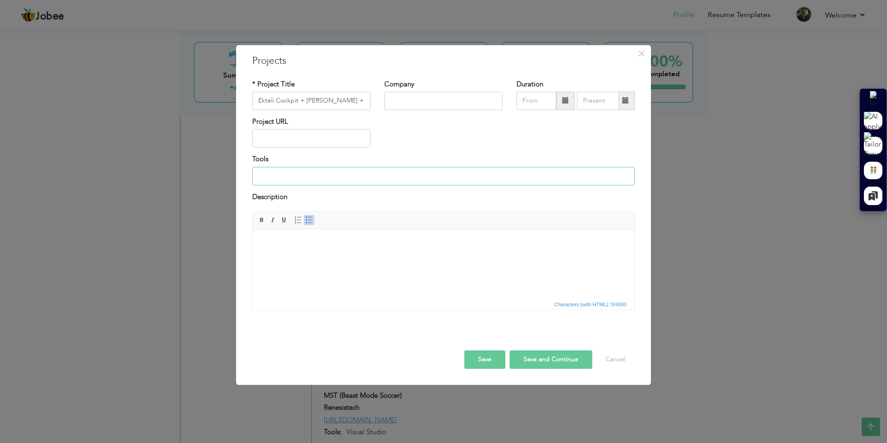
click at [317, 175] on input at bounding box center [443, 176] width 383 height 18
type input "Visual Studio"
click at [412, 103] on input "text" at bounding box center [443, 100] width 118 height 18
type input "Renesistech"
click at [330, 250] on html at bounding box center [444, 243] width 382 height 28
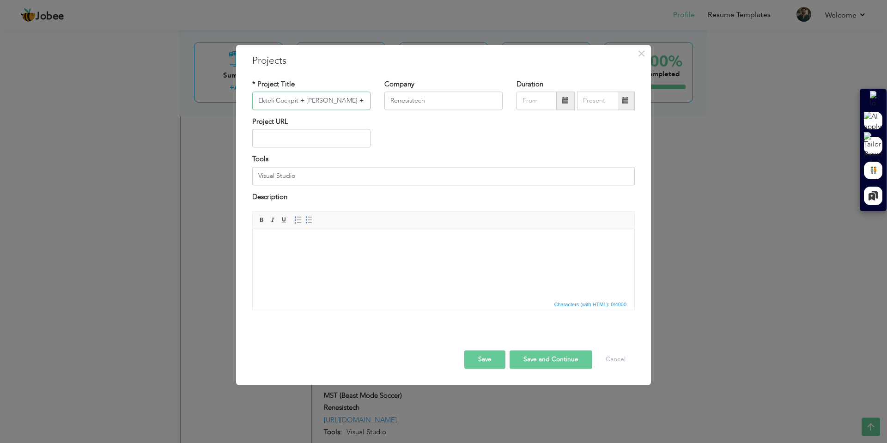
click at [325, 100] on input "Ekteli Cockpit + Ekteli Amin + Ekteli User App" at bounding box center [311, 100] width 118 height 18
paste input "– IoT Solution for Electric Bicycles"
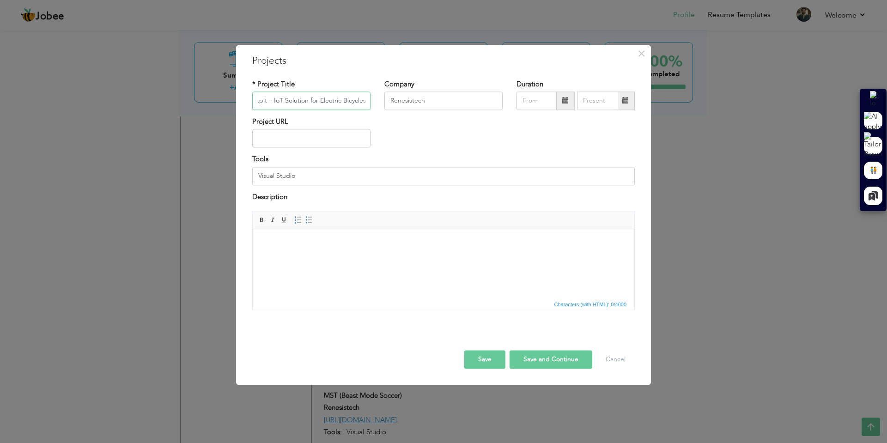
type input "Ekteli Cockpit – IoT Solution for Electric Bicycles"
click at [316, 251] on html at bounding box center [444, 243] width 382 height 28
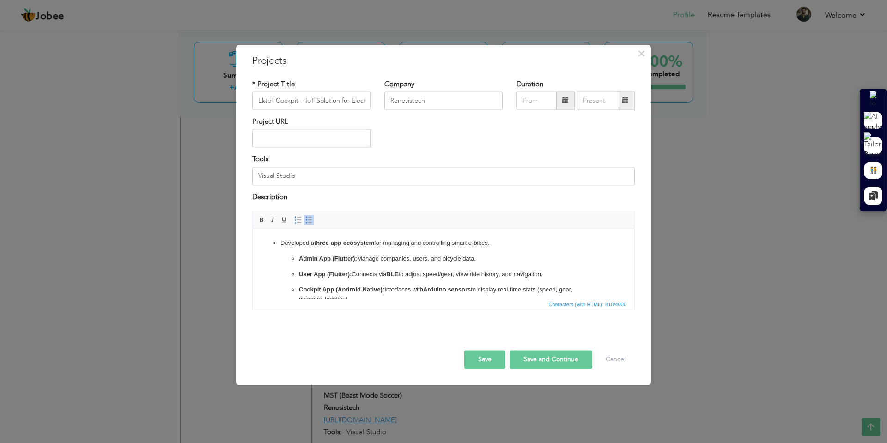
scroll to position [47, 0]
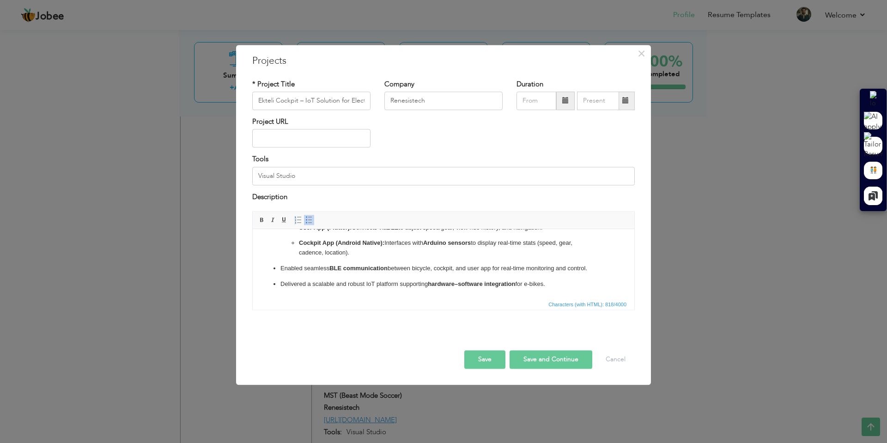
click at [484, 362] on button "Save" at bounding box center [484, 360] width 41 height 18
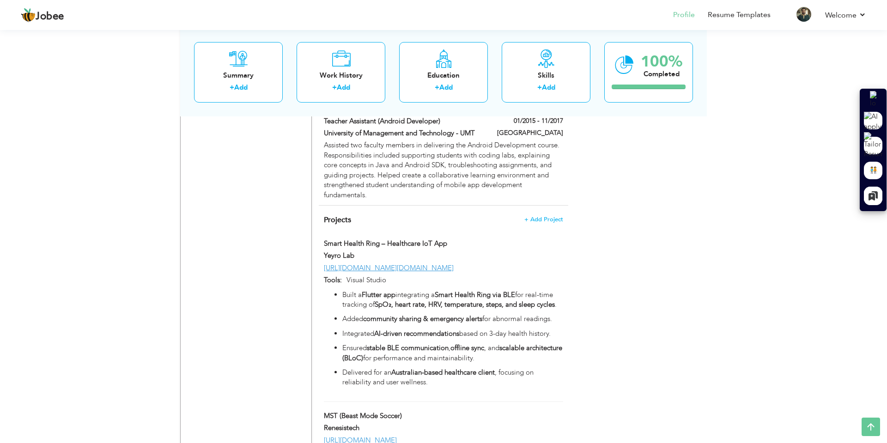
scroll to position [861, 0]
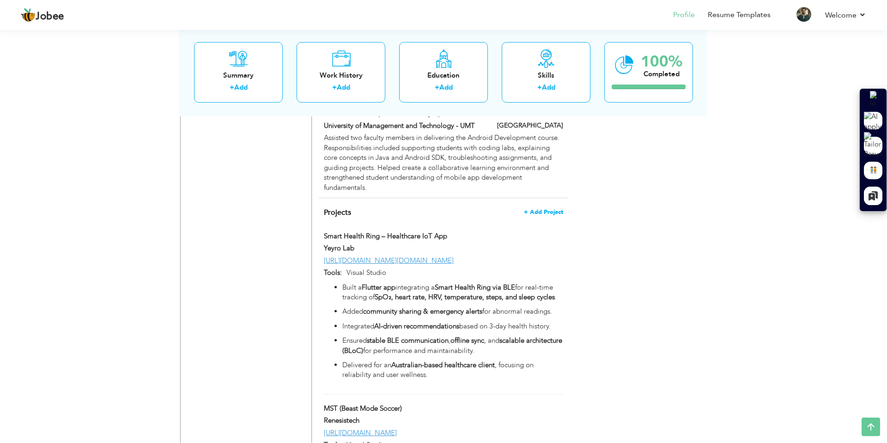
click at [547, 209] on span "+ Add Project" at bounding box center [543, 212] width 39 height 6
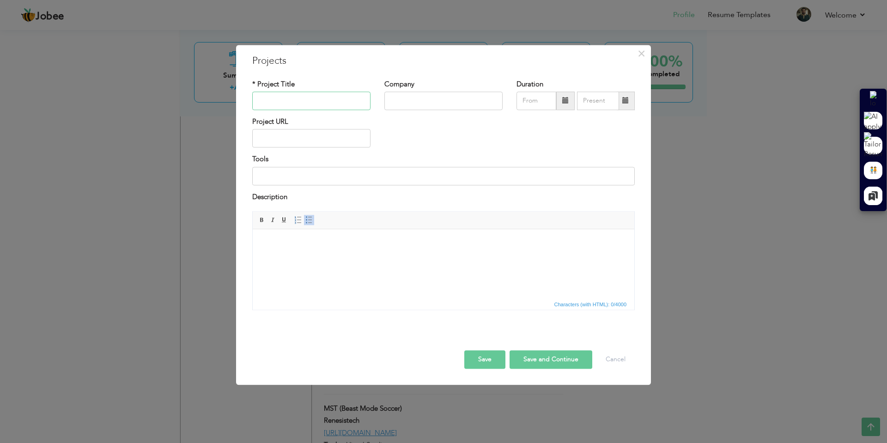
paste input "Heisto"
type input "Heisto"
click at [434, 104] on input "text" at bounding box center [443, 100] width 118 height 18
type input "Renesistech"
click at [335, 252] on html at bounding box center [444, 243] width 382 height 28
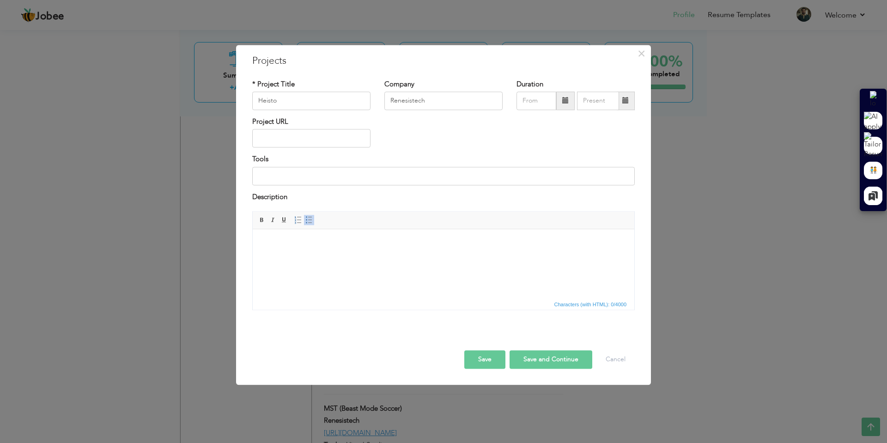
click at [335, 252] on html at bounding box center [444, 243] width 382 height 28
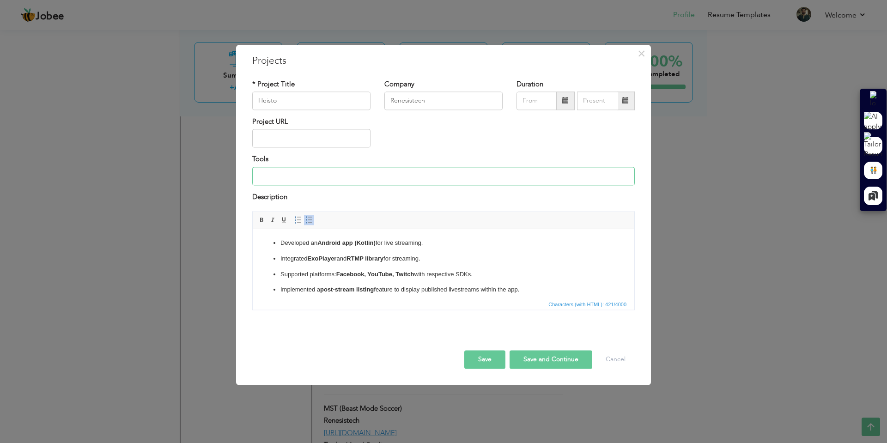
click at [334, 176] on input at bounding box center [443, 176] width 383 height 18
type input "Android Studio"
click at [497, 358] on button "Save" at bounding box center [484, 360] width 41 height 18
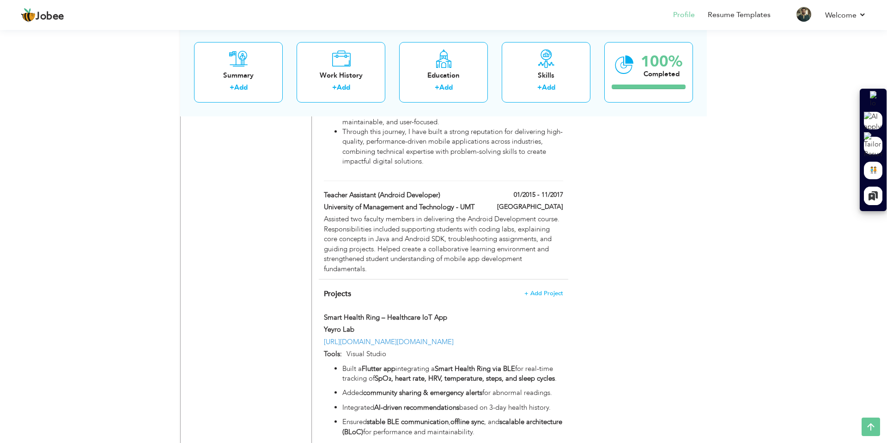
scroll to position [780, 0]
click at [554, 290] on span "+ Add Project" at bounding box center [543, 293] width 39 height 6
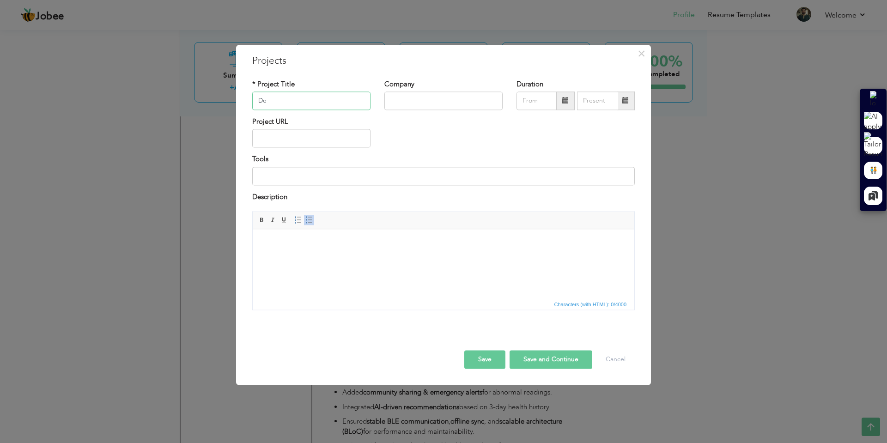
type input "Definia"
click at [432, 99] on input "text" at bounding box center [443, 100] width 118 height 18
type input "Renesistech"
click at [296, 178] on input at bounding box center [443, 176] width 383 height 18
type input "Visual Studio"
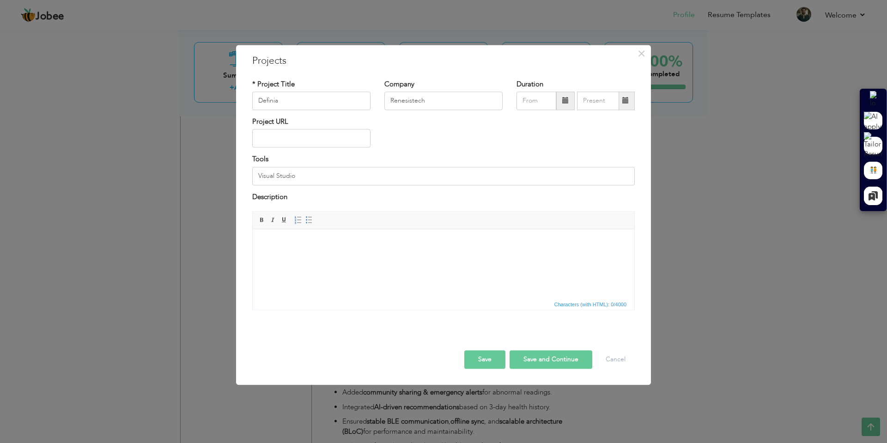
click at [287, 257] on html at bounding box center [444, 243] width 382 height 28
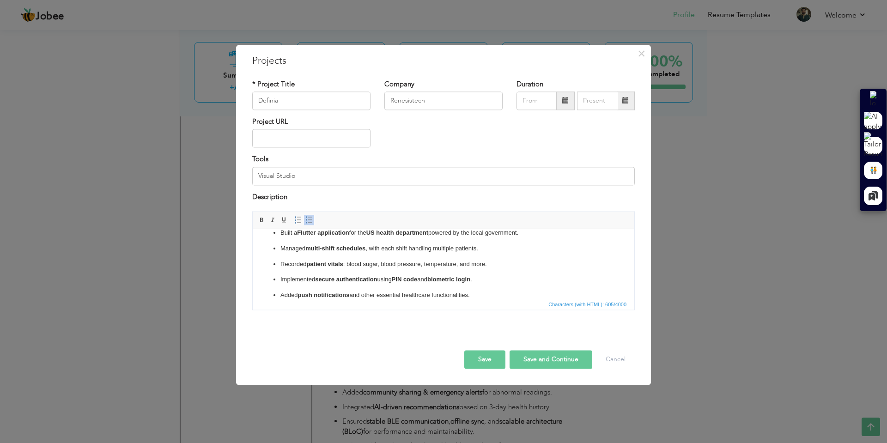
scroll to position [0, 0]
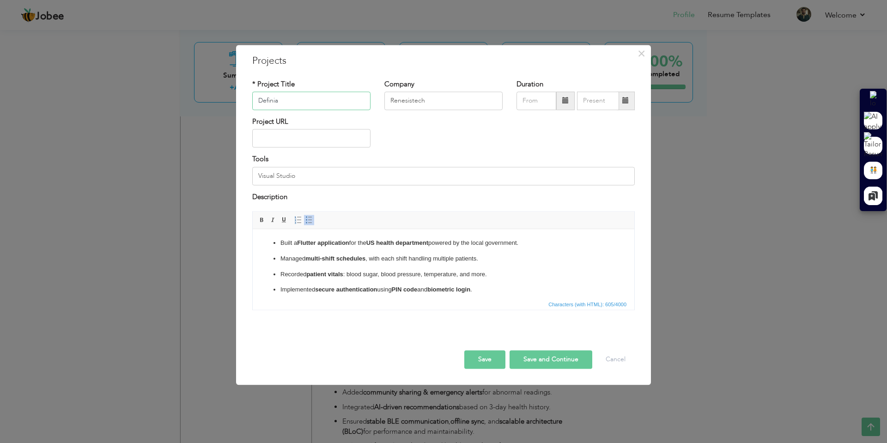
click at [268, 100] on input "Definia" at bounding box center [311, 100] width 118 height 18
paste input "– Healthcare App (US Government Project)"
type input "Definia – Healthcare App (US Government Project)"
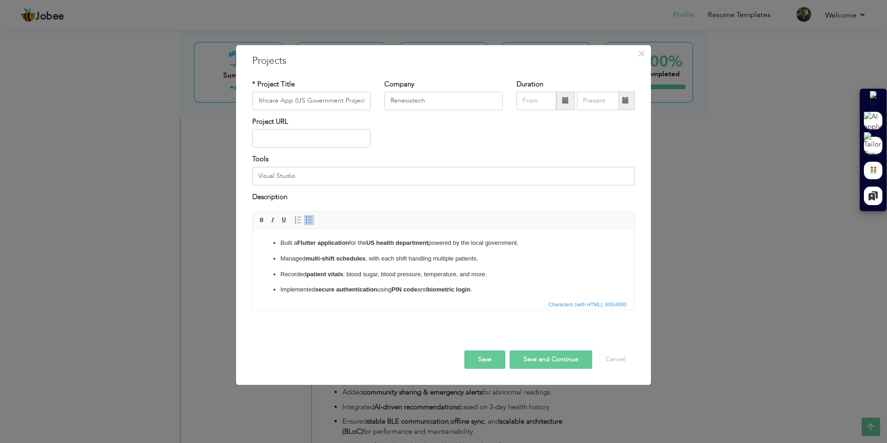
click at [499, 359] on button "Save" at bounding box center [484, 360] width 41 height 18
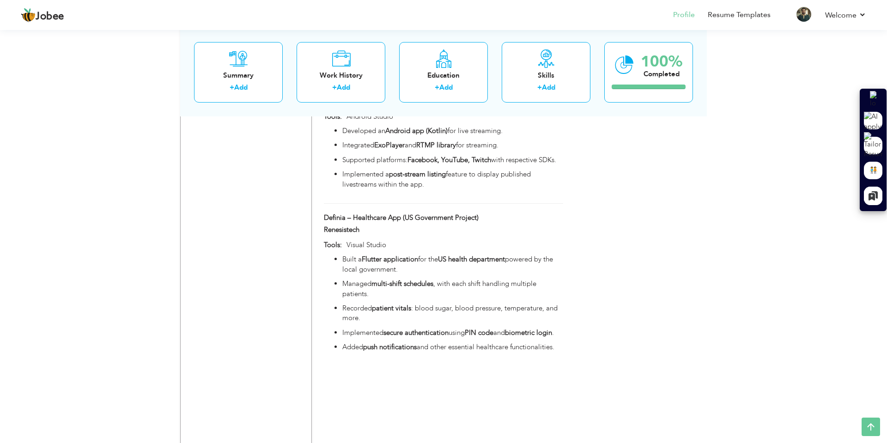
scroll to position [1676, 0]
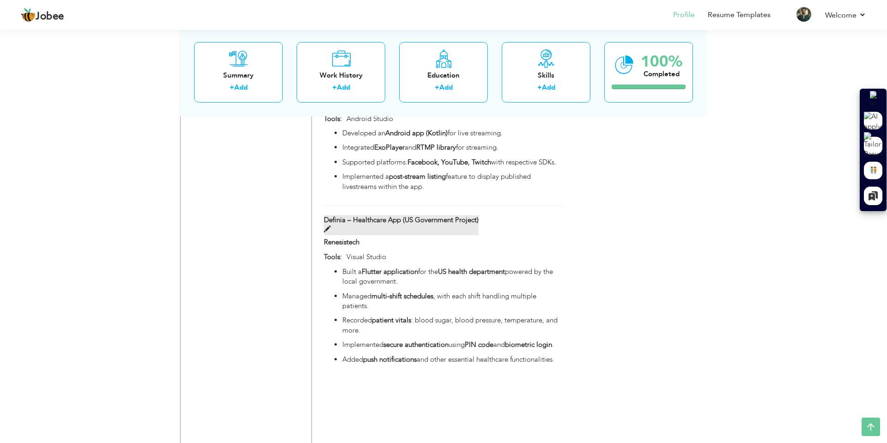
click at [380, 229] on label "Definia – Healthcare App (US Government Project)" at bounding box center [401, 225] width 155 height 20
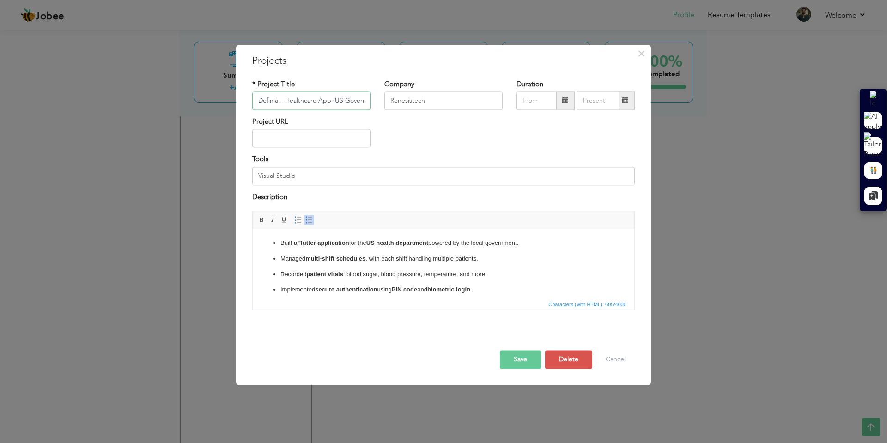
scroll to position [0, 38]
click at [308, 135] on input "text" at bounding box center [311, 138] width 118 height 18
paste input "[URL][DOMAIN_NAME]"
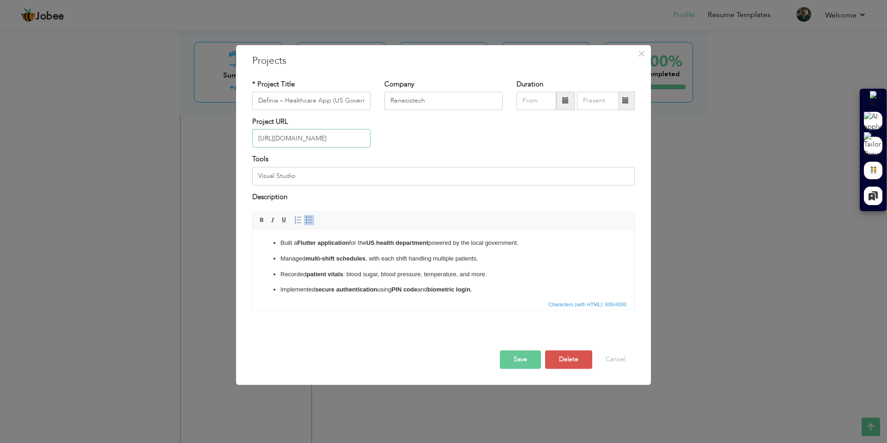
type input "[URL][DOMAIN_NAME]"
click at [526, 362] on button "Save" at bounding box center [520, 360] width 41 height 18
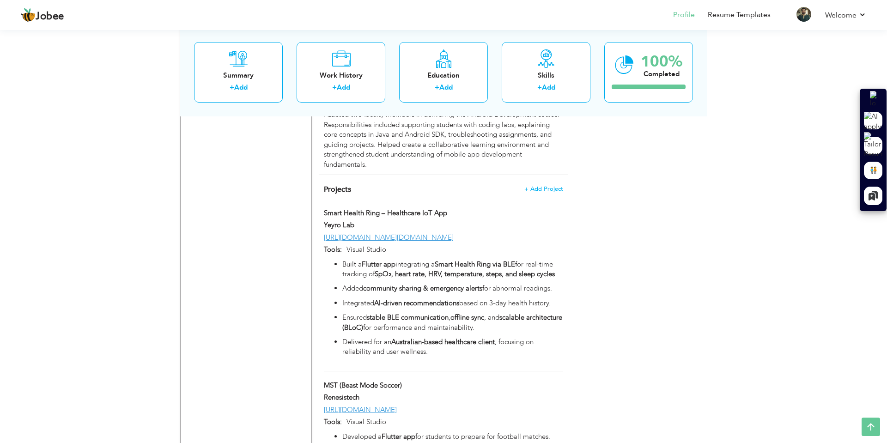
scroll to position [883, 0]
click at [542, 186] on span "+ Add Project" at bounding box center [543, 189] width 39 height 6
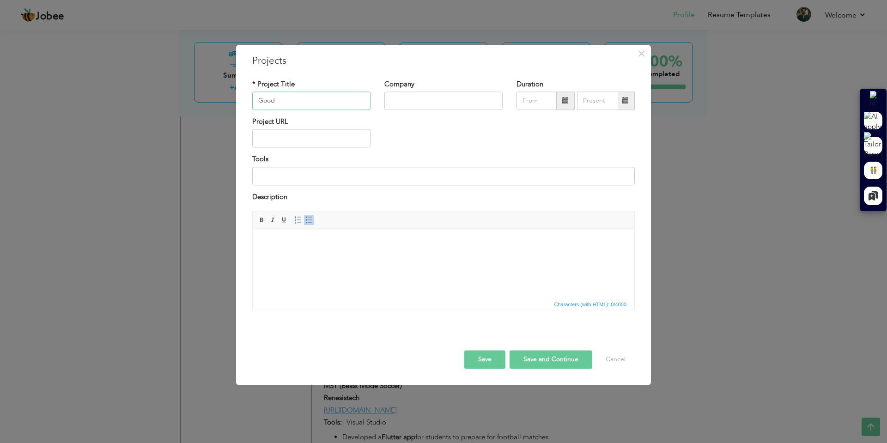
type input "GoodSamerits"
click at [297, 131] on input "text" at bounding box center [311, 138] width 118 height 18
paste input "[URL][DOMAIN_NAME]"
type input "[URL][DOMAIN_NAME]"
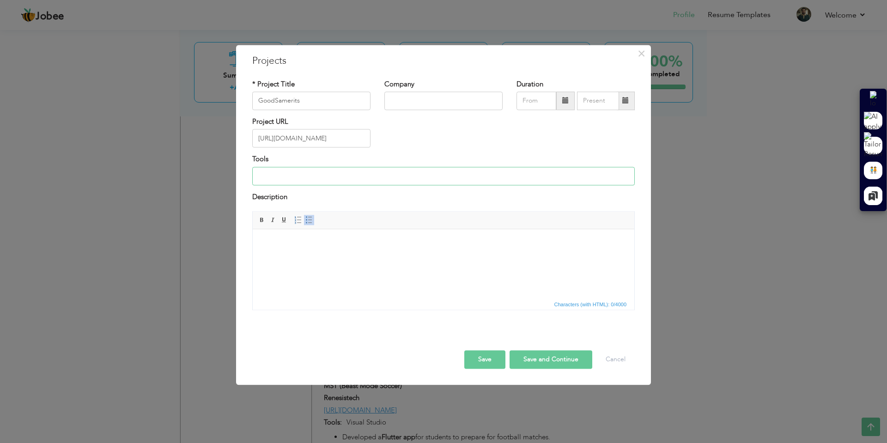
scroll to position [0, 0]
click at [301, 176] on input at bounding box center [443, 176] width 383 height 18
type input "Visual Studio"
click at [307, 253] on html at bounding box center [444, 243] width 382 height 28
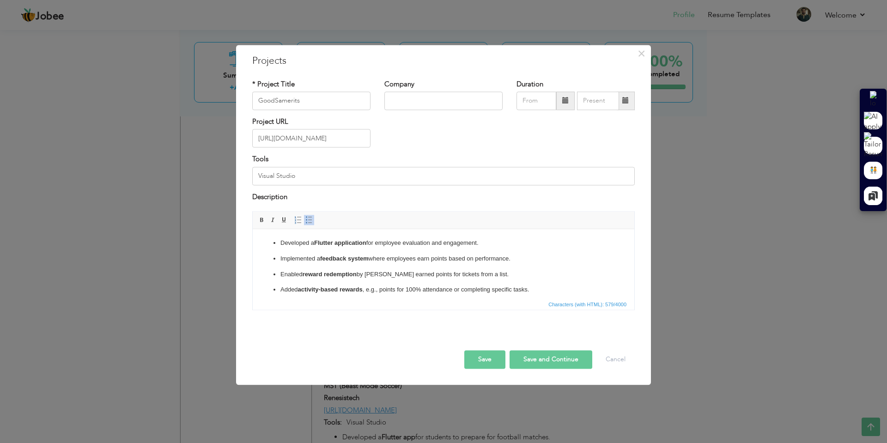
click at [306, 173] on input "Visual Studio" at bounding box center [443, 176] width 383 height 18
click at [459, 103] on input "text" at bounding box center [443, 100] width 118 height 18
type input "Renesistech"
click at [493, 363] on button "Save" at bounding box center [484, 360] width 41 height 18
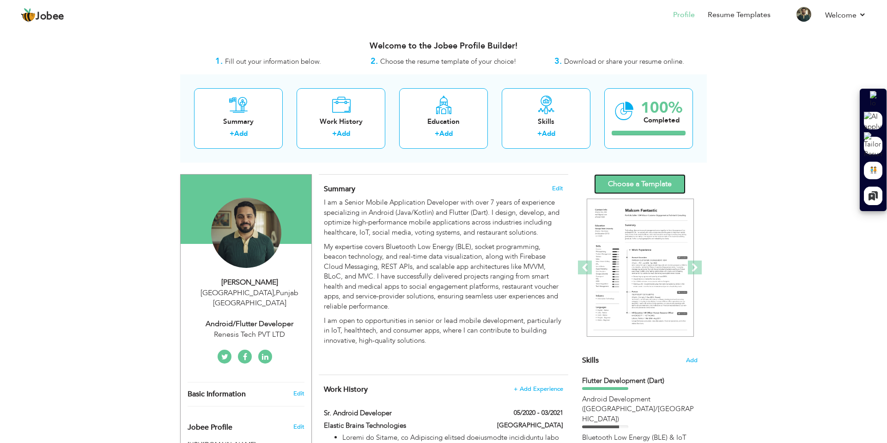
click at [658, 186] on link "Choose a Template" at bounding box center [639, 184] width 91 height 20
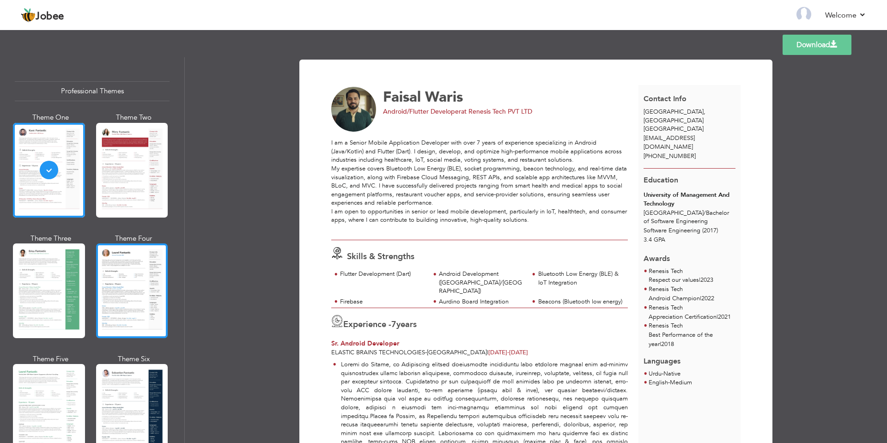
click at [129, 286] on div at bounding box center [132, 291] width 72 height 95
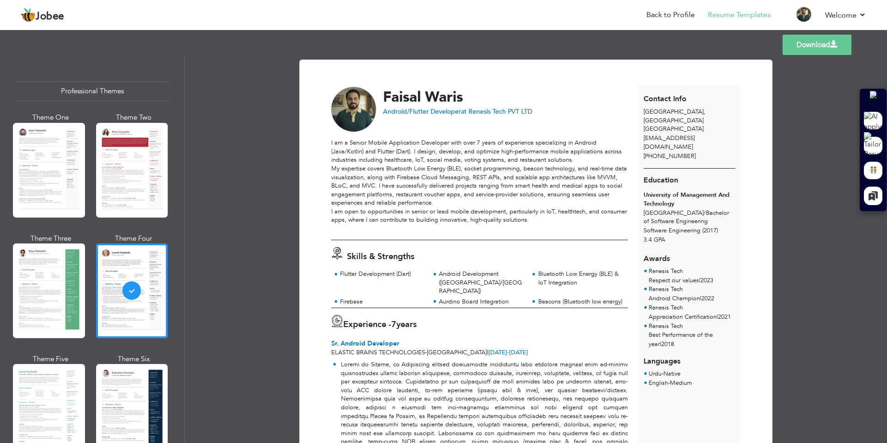
click at [824, 48] on link "Download" at bounding box center [817, 45] width 69 height 20
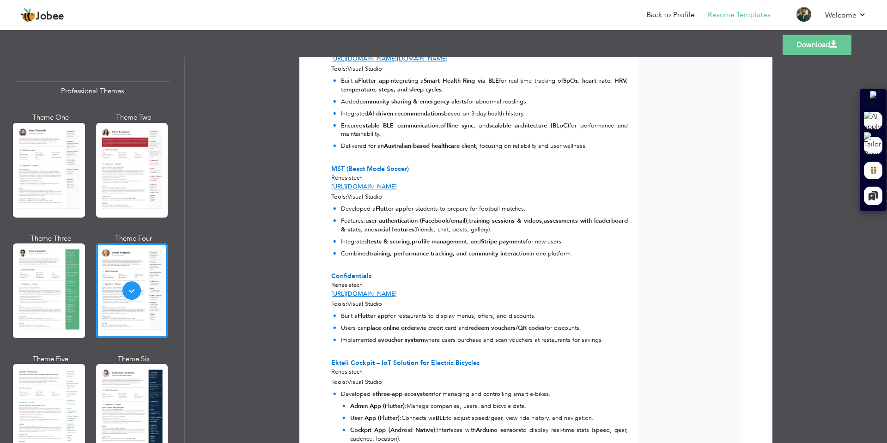
scroll to position [712, 0]
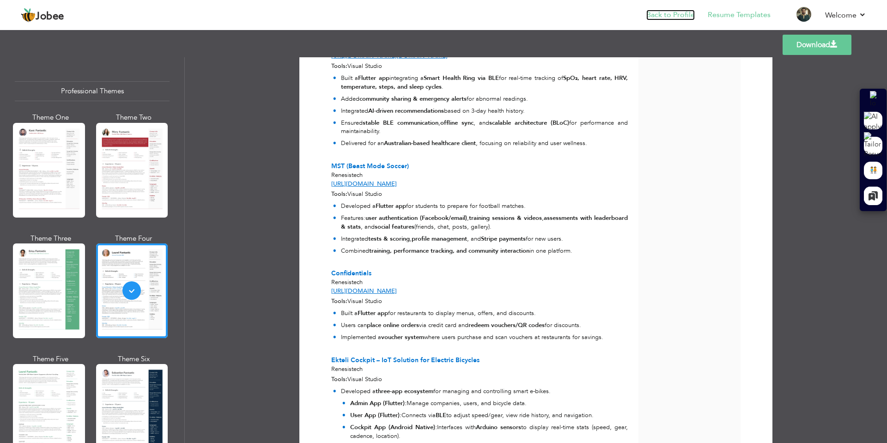
click at [676, 15] on link "Back to Profile" at bounding box center [670, 15] width 49 height 11
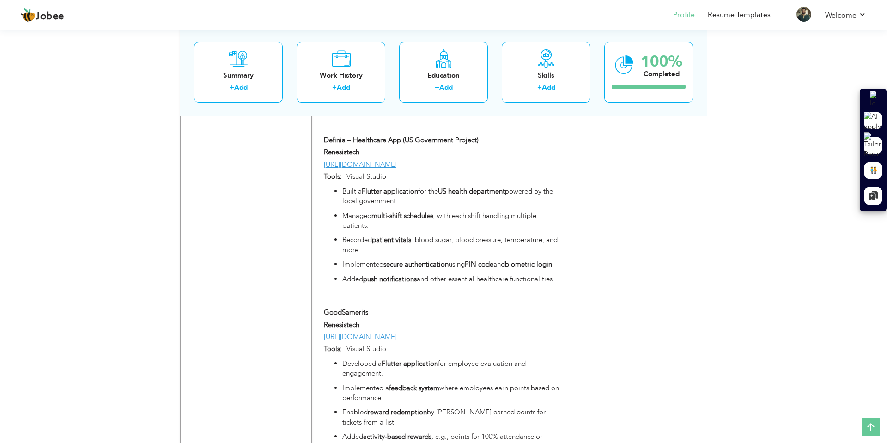
scroll to position [1756, 0]
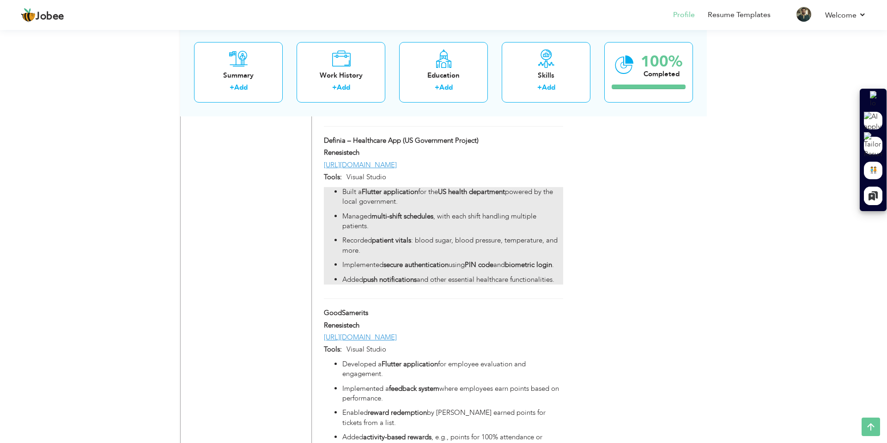
click at [507, 207] on p "Built a Flutter application for the US health department powered by the local g…" at bounding box center [452, 197] width 221 height 20
type input "Definia – Healthcare App (US Government Project)"
type input "Renesistech"
type input "[URL][DOMAIN_NAME]"
type input "Visual Studio"
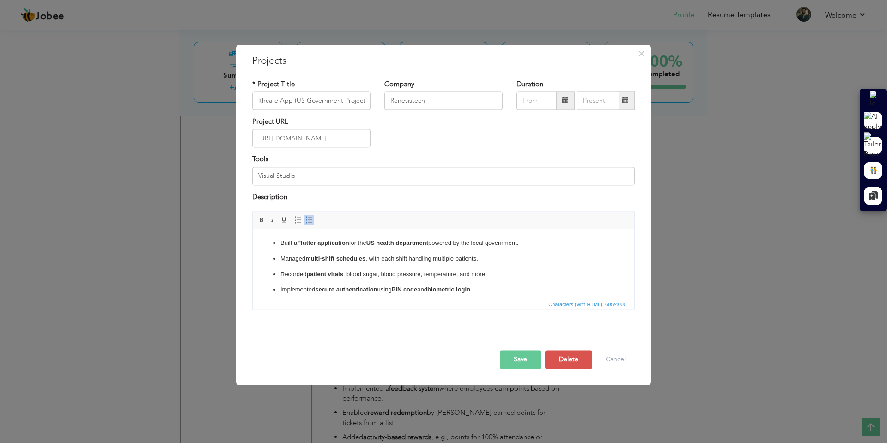
scroll to position [0, 0]
click at [356, 259] on strong "multi-shift schedules" at bounding box center [335, 258] width 60 height 7
click at [626, 358] on button "Cancel" at bounding box center [616, 360] width 38 height 18
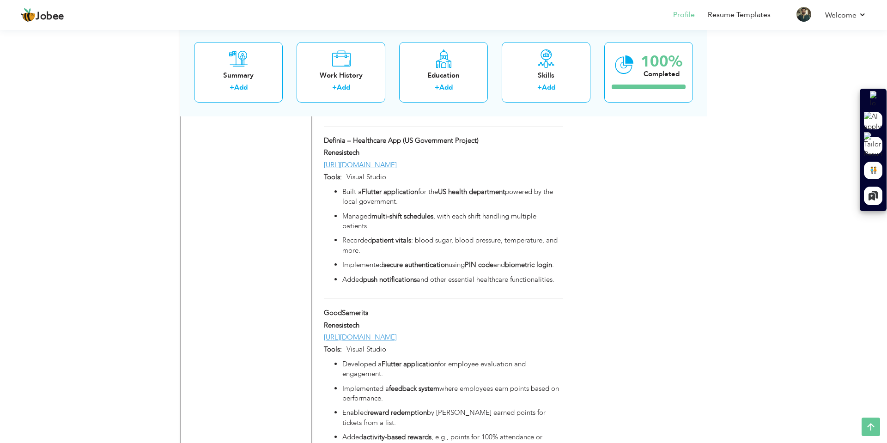
scroll to position [1864, 0]
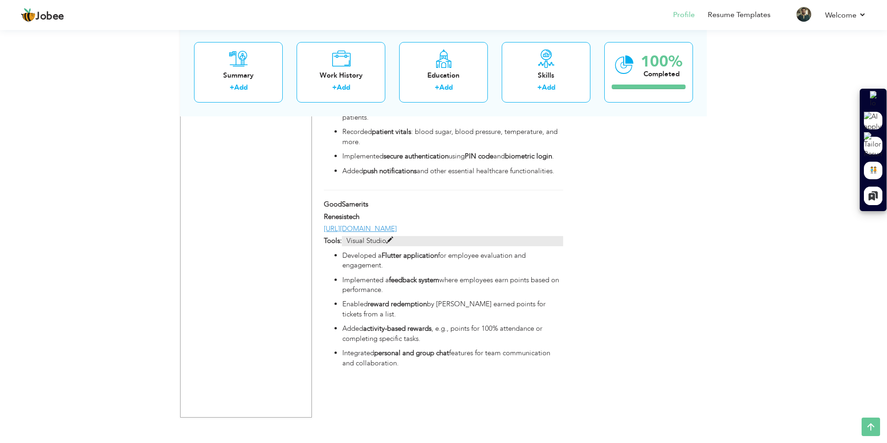
click at [391, 244] on span at bounding box center [389, 240] width 7 height 7
type input "GoodSamerits"
type input "[URL][DOMAIN_NAME]"
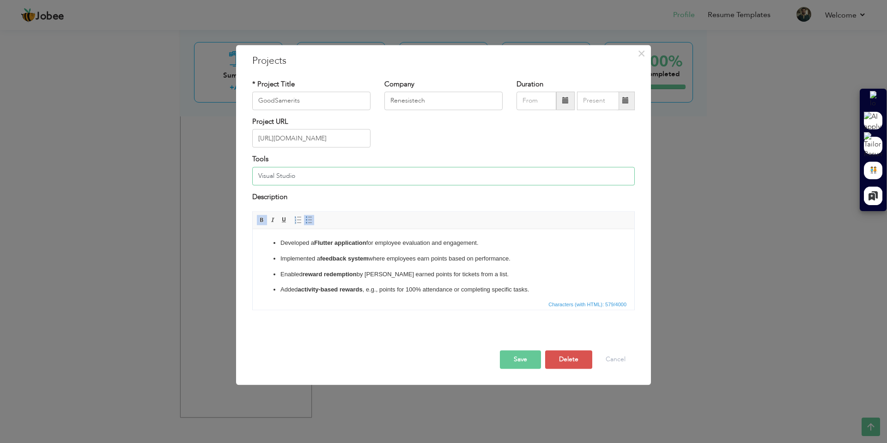
click at [318, 174] on input "Visual Studio" at bounding box center [443, 176] width 383 height 18
click at [530, 361] on button "Save" at bounding box center [520, 360] width 41 height 18
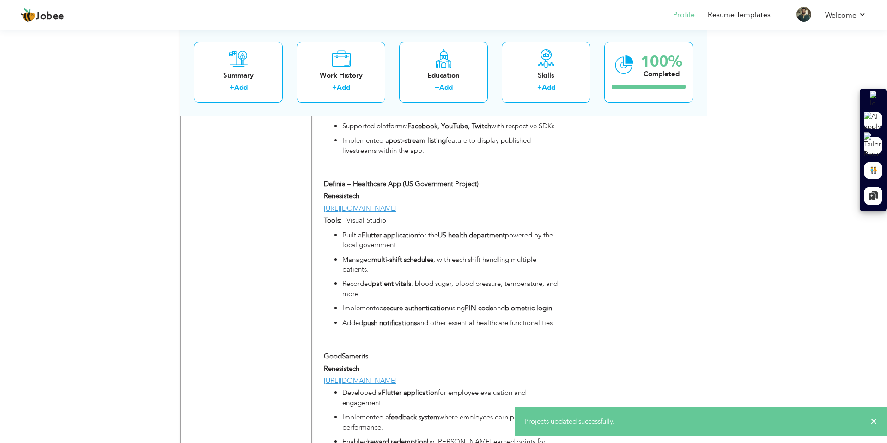
scroll to position [1710, 0]
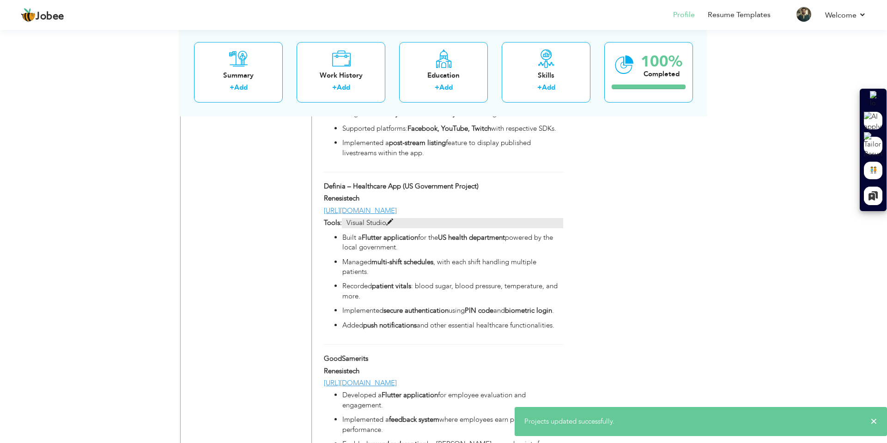
click at [385, 228] on p "Visual Studio" at bounding box center [452, 223] width 221 height 10
type input "Definia – Healthcare App (US Government Project)"
type input "[URL][DOMAIN_NAME]"
type input "Visual Studio"
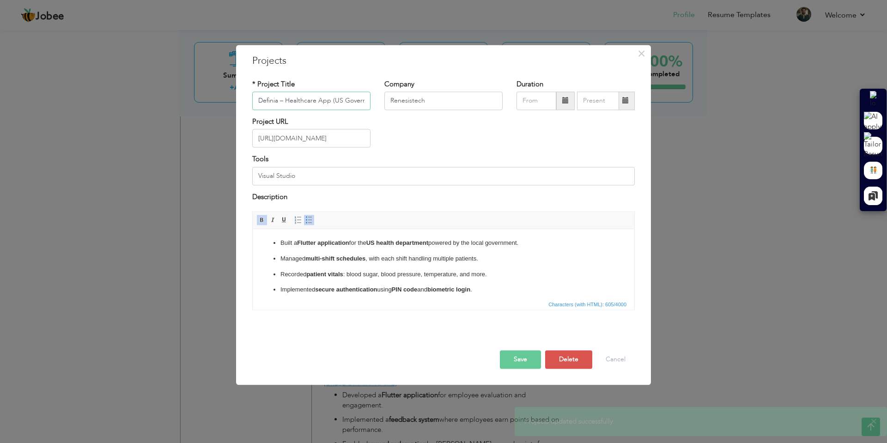
scroll to position [0, 38]
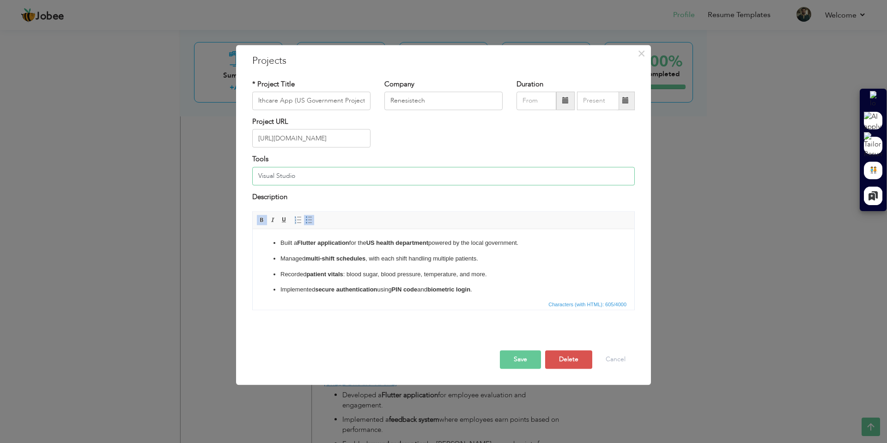
click at [294, 177] on input "Visual Studio" at bounding box center [443, 176] width 383 height 18
click at [524, 359] on button "Save" at bounding box center [520, 360] width 41 height 18
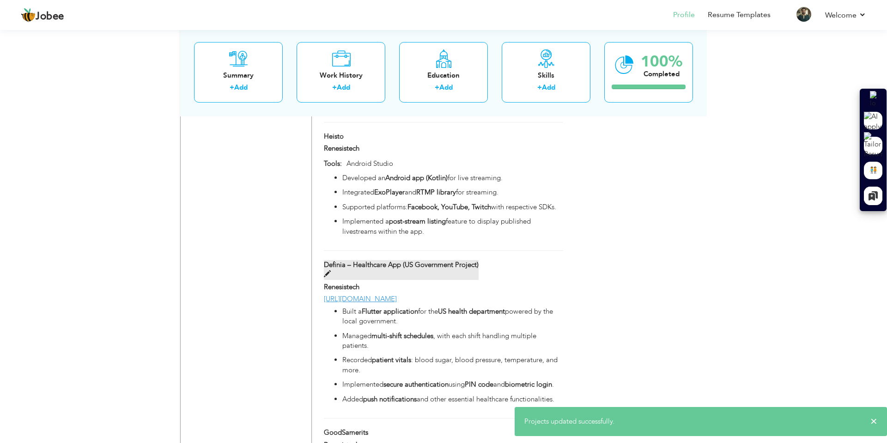
scroll to position [1628, 0]
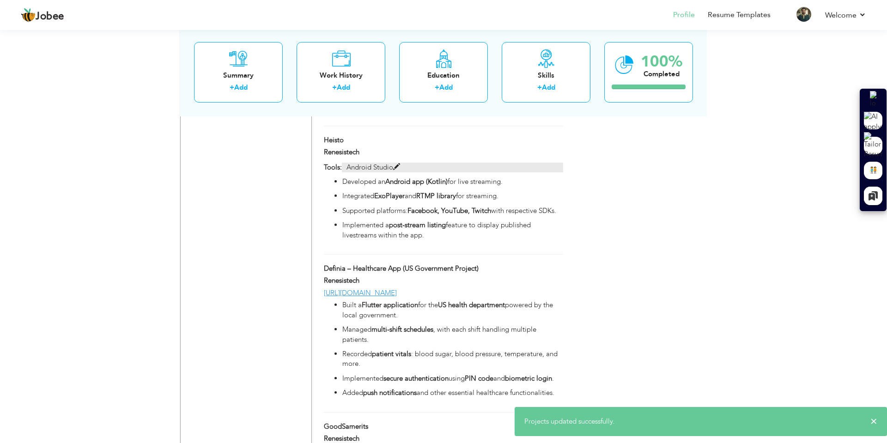
click at [393, 171] on span at bounding box center [396, 167] width 7 height 7
type input "Heisto"
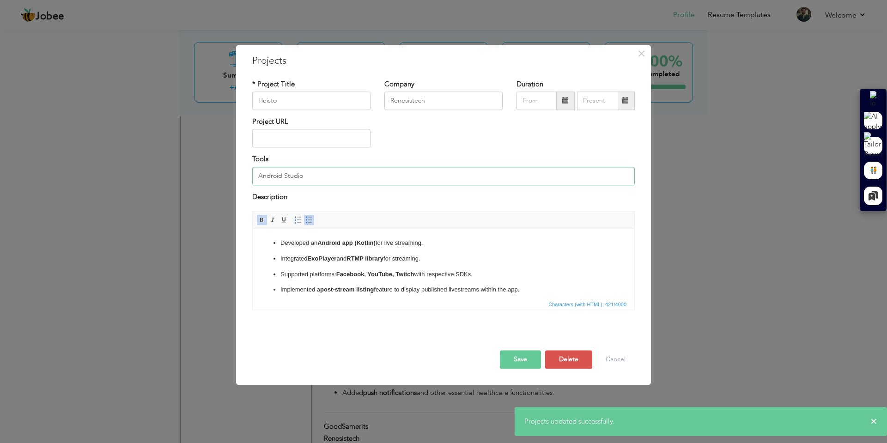
click at [342, 178] on input "Android Studio" at bounding box center [443, 176] width 383 height 18
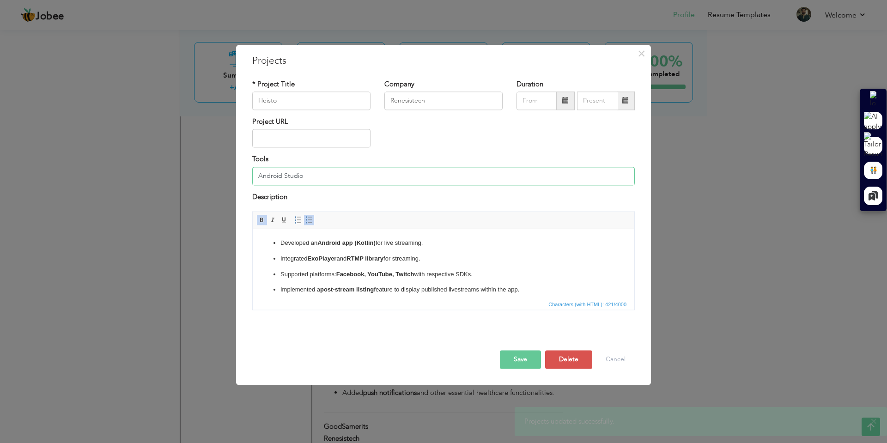
click at [342, 178] on input "Android Studio" at bounding box center [443, 176] width 383 height 18
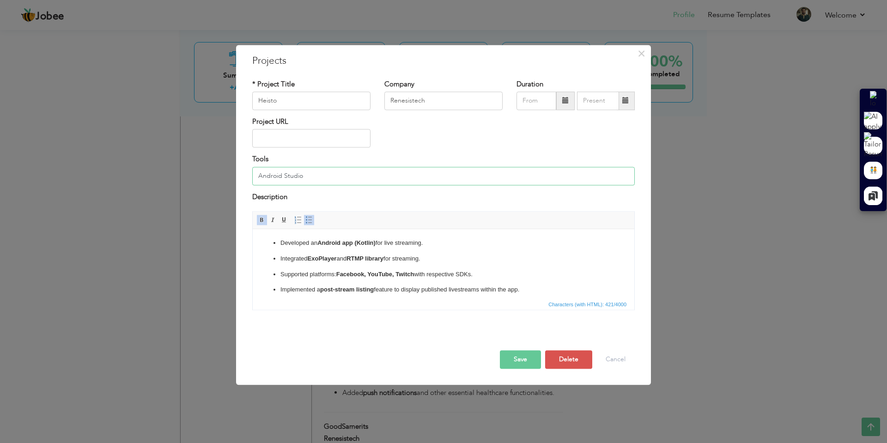
type input "="
click at [342, 178] on input "=" at bounding box center [443, 176] width 383 height 18
click at [512, 361] on button "Save" at bounding box center [520, 360] width 41 height 18
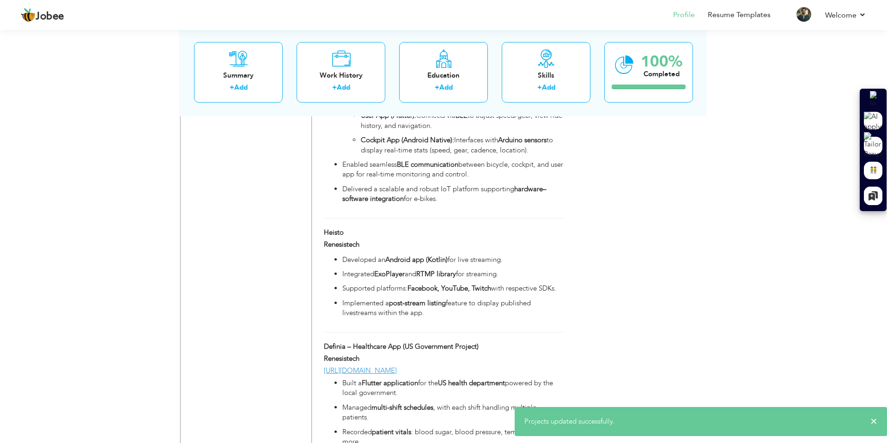
scroll to position [1535, 0]
click at [364, 249] on span at bounding box center [362, 245] width 7 height 7
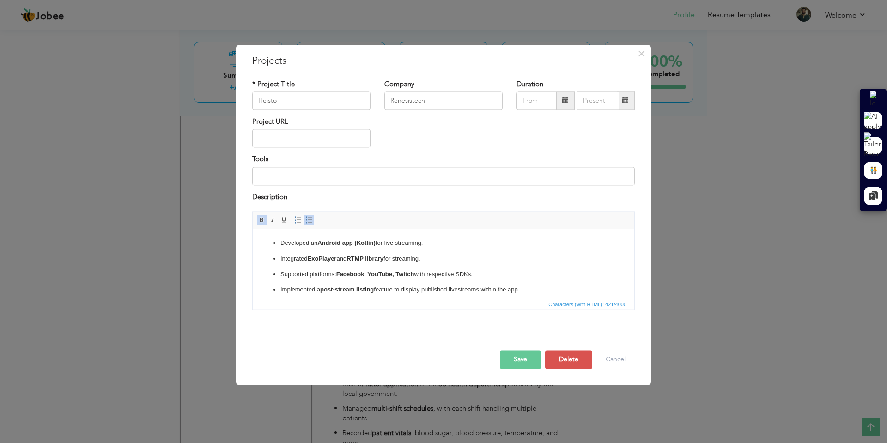
click at [524, 364] on button "Save" at bounding box center [520, 360] width 41 height 18
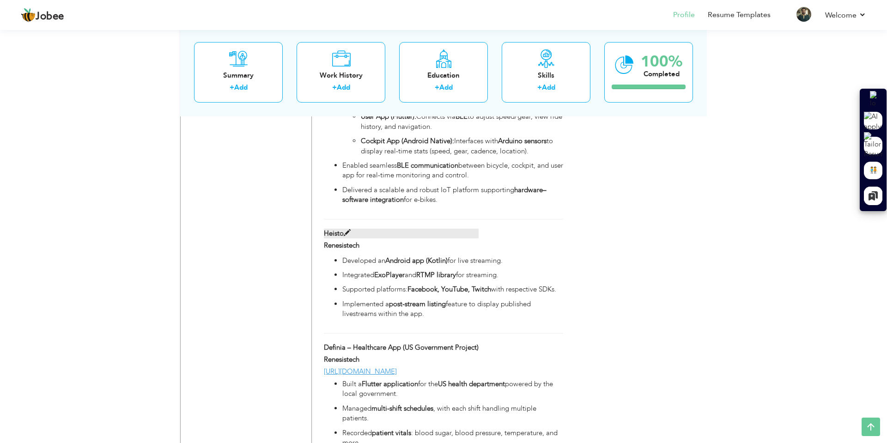
click at [349, 237] on span at bounding box center [347, 233] width 7 height 7
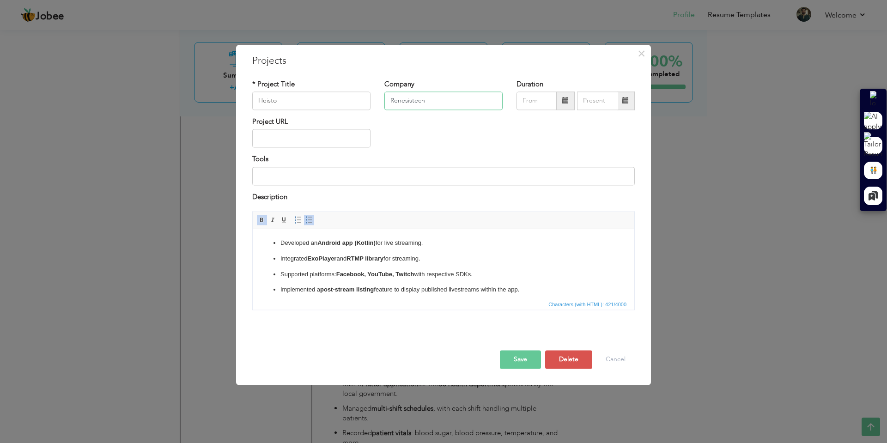
click at [411, 95] on input "Renesistech" at bounding box center [443, 100] width 118 height 18
click at [533, 361] on button "Save" at bounding box center [520, 360] width 41 height 18
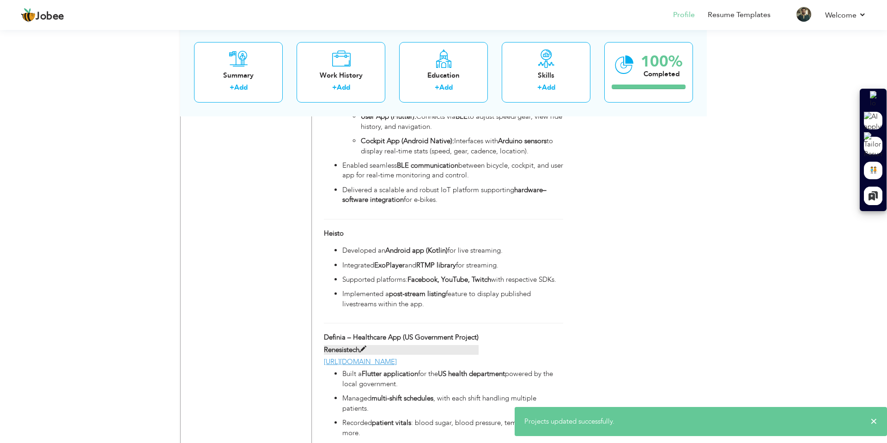
click at [365, 353] on span at bounding box center [362, 349] width 7 height 7
type input "Definia – Healthcare App (US Government Project)"
type input "Renesistech"
type input "[URL][DOMAIN_NAME]"
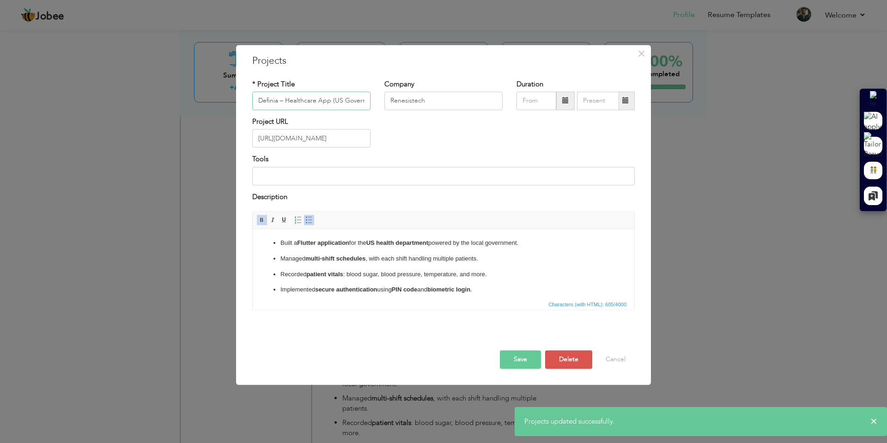
scroll to position [0, 38]
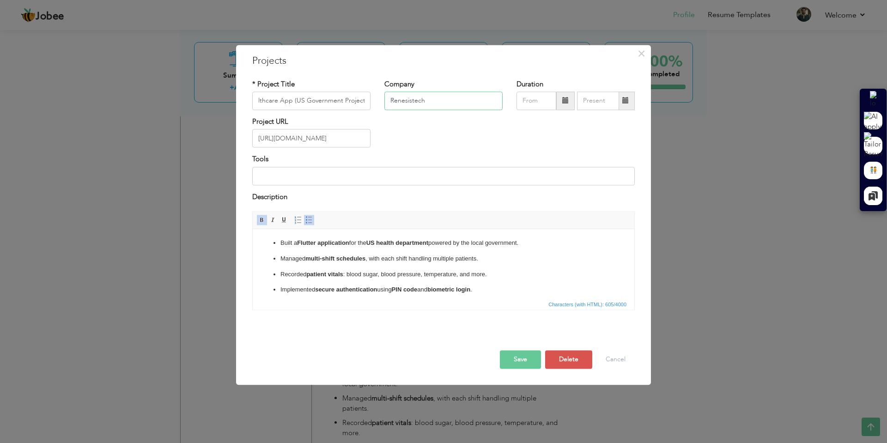
click at [402, 107] on input "Renesistech" at bounding box center [443, 100] width 118 height 18
click at [516, 360] on button "Save" at bounding box center [520, 360] width 41 height 18
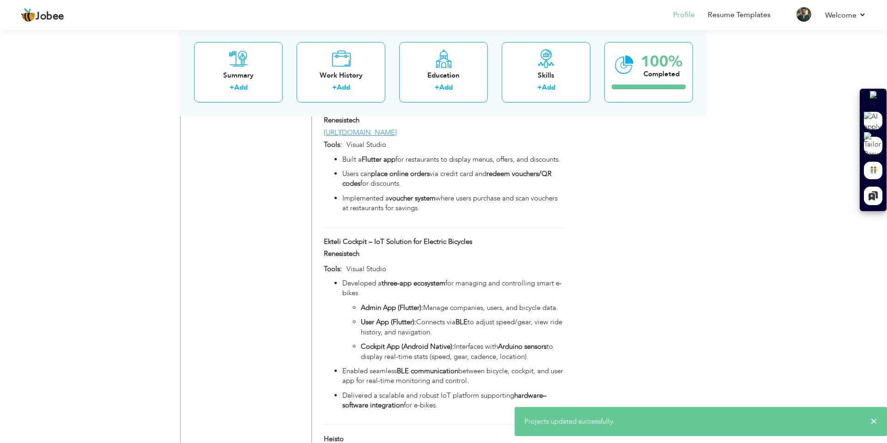
scroll to position [1325, 0]
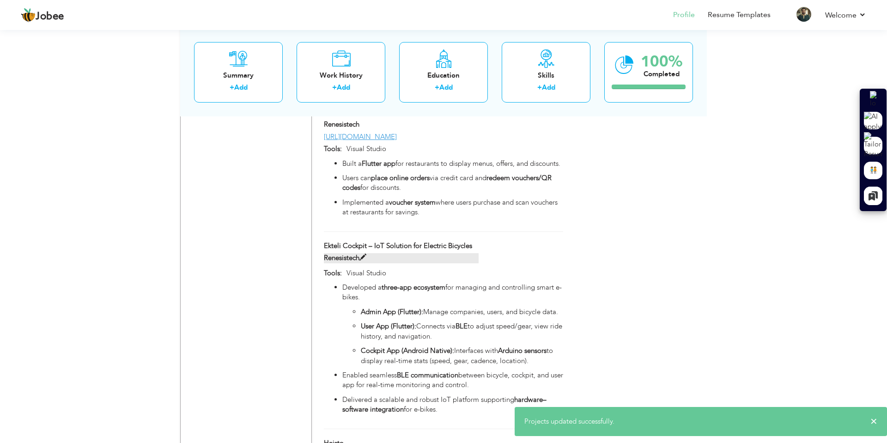
click at [364, 261] on span at bounding box center [362, 257] width 7 height 7
type input "Ekteli Cockpit – IoT Solution for Electric Bicycles"
type input "Renesistech"
type input "Visual Studio"
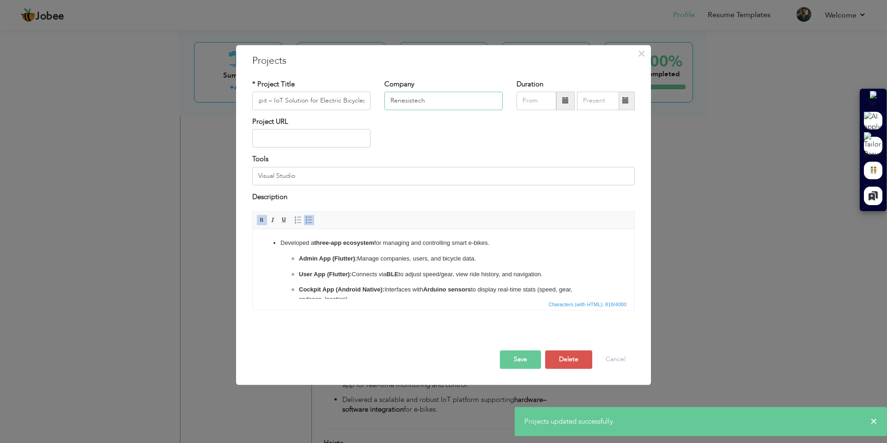
scroll to position [0, 0]
click at [418, 96] on input "Renesistech" at bounding box center [443, 100] width 118 height 18
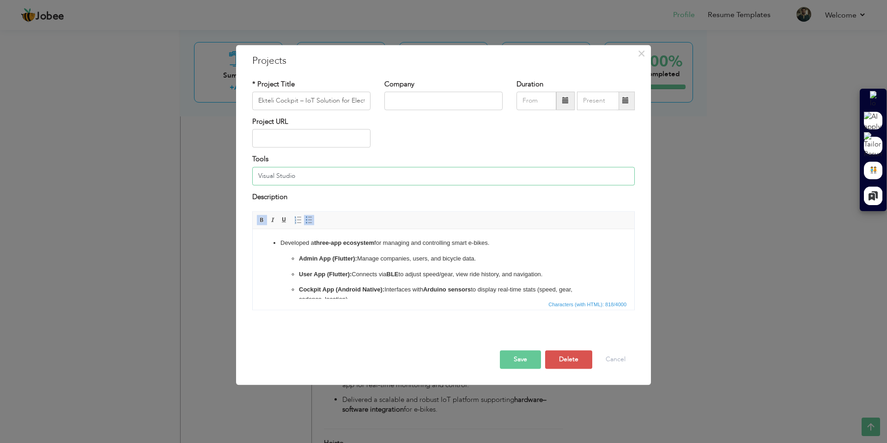
click at [291, 175] on input "Visual Studio" at bounding box center [443, 176] width 383 height 18
type input "V"
click at [520, 361] on button "Save" at bounding box center [520, 360] width 41 height 18
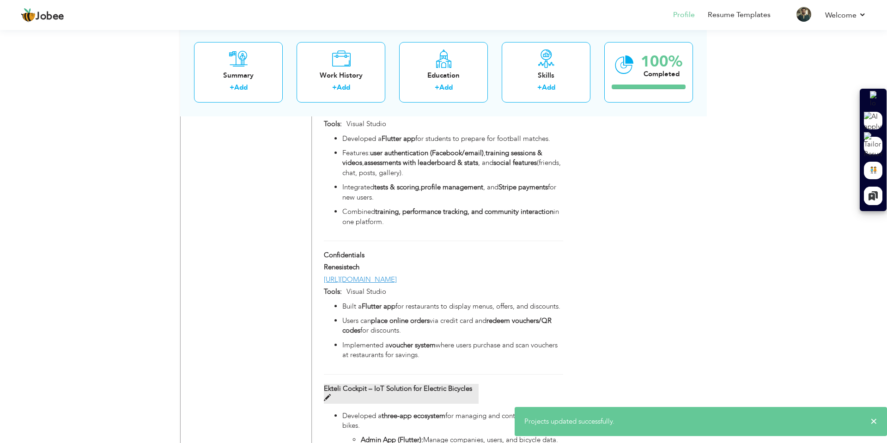
scroll to position [1166, 0]
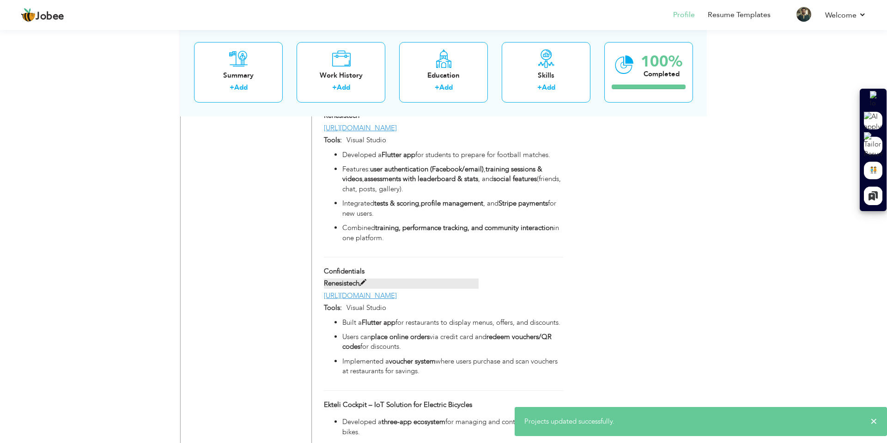
click at [363, 282] on span at bounding box center [362, 283] width 7 height 7
type input "Confidentials"
type input "Renesistech"
type input "[URL][DOMAIN_NAME]"
type input "Visual Studio"
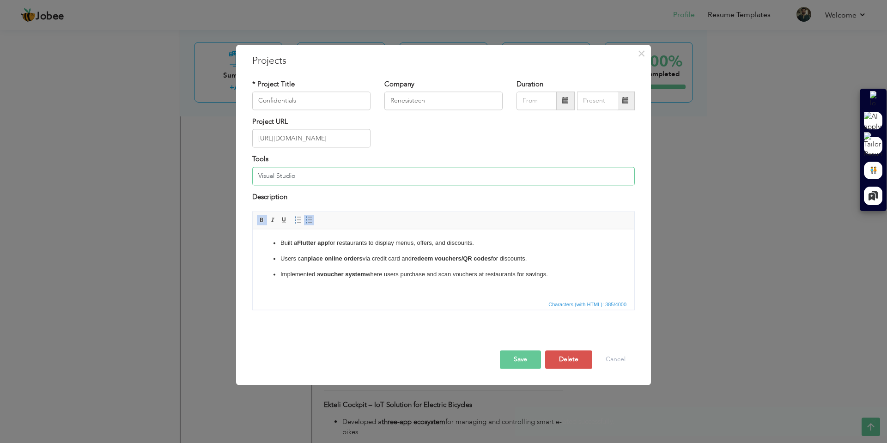
click at [290, 171] on input "Visual Studio" at bounding box center [443, 176] width 383 height 18
click at [406, 97] on input "Renesistech" at bounding box center [443, 100] width 118 height 18
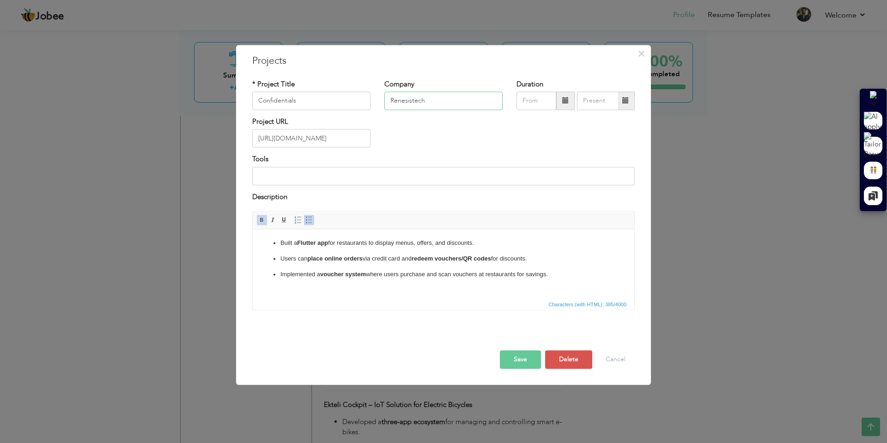
click at [406, 97] on input "Renesistech" at bounding box center [443, 100] width 118 height 18
click at [527, 353] on button "Save" at bounding box center [520, 360] width 41 height 18
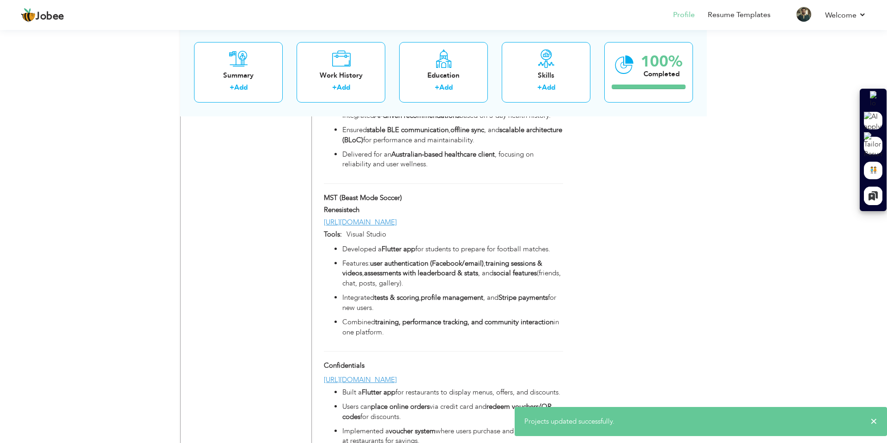
scroll to position [1071, 0]
click at [386, 236] on span at bounding box center [389, 234] width 7 height 7
type input "MST (Beast Mode Soccer)"
type input "Renesistech"
type input "[URL][DOMAIN_NAME]"
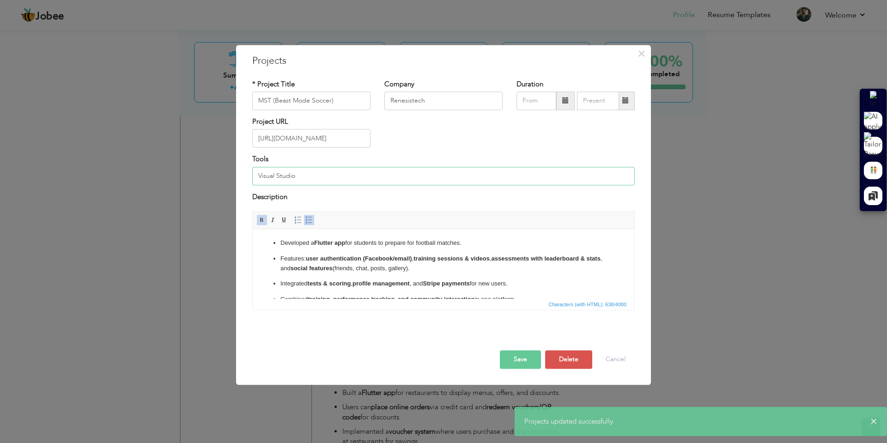
click at [283, 182] on input "Visual Studio" at bounding box center [443, 176] width 383 height 18
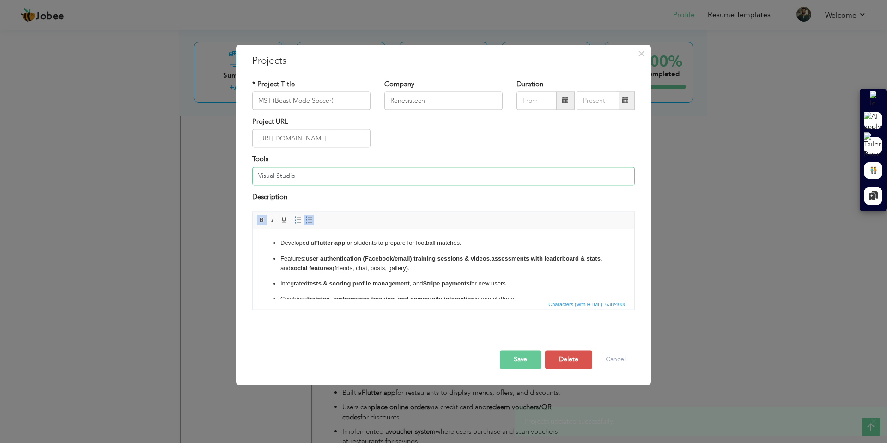
click at [283, 182] on input "Visual Studio" at bounding box center [443, 176] width 383 height 18
type input "="
click at [401, 105] on input "Renesistech" at bounding box center [443, 100] width 118 height 18
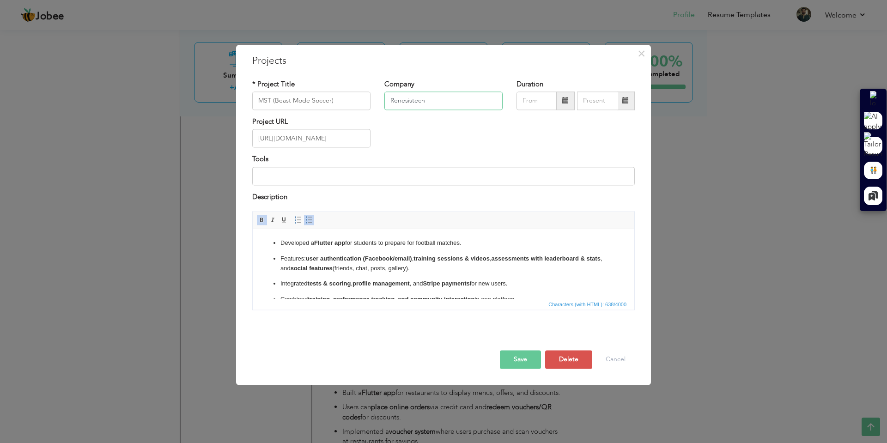
click at [401, 105] on input "Renesistech" at bounding box center [443, 100] width 118 height 18
click at [528, 362] on button "Save" at bounding box center [520, 360] width 41 height 18
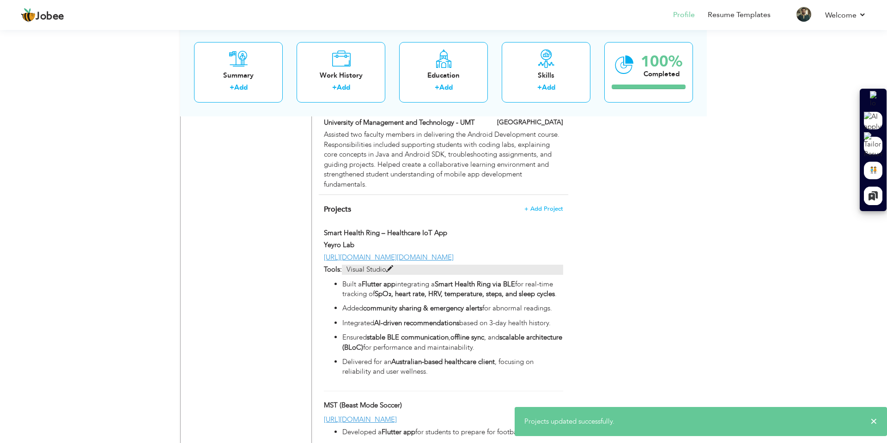
scroll to position [863, 0]
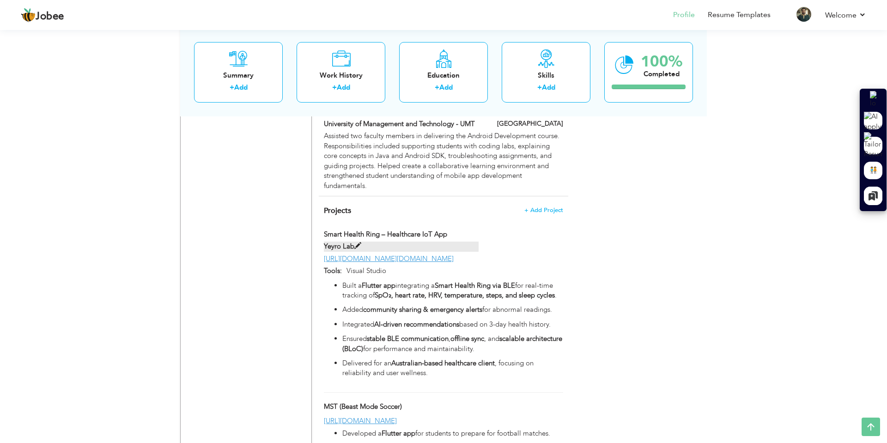
click at [355, 243] on span at bounding box center [357, 246] width 7 height 7
type input "Smart Health Ring – Healthcare IoT App"
type input "Yeyro Lab"
type input "[URL][DOMAIN_NAME][DOMAIN_NAME]"
type input "Visual Studio"
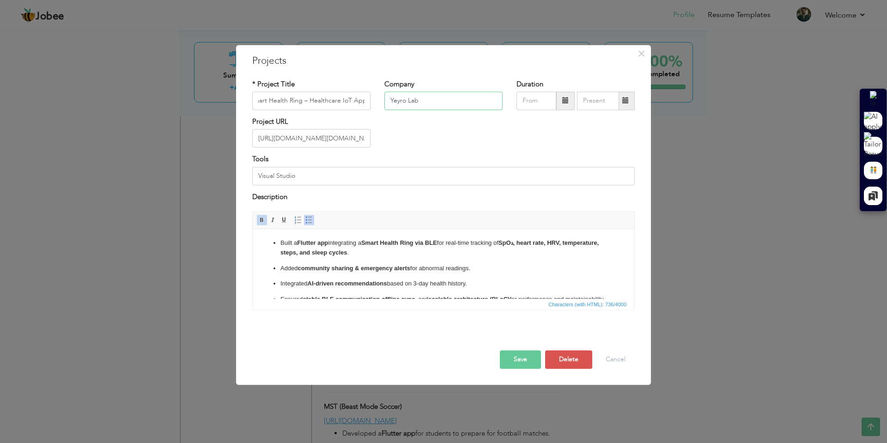
scroll to position [0, 0]
click at [408, 103] on input "Yeyro Lab" at bounding box center [443, 100] width 118 height 18
click at [295, 173] on input "Visual Studio" at bounding box center [443, 176] width 383 height 18
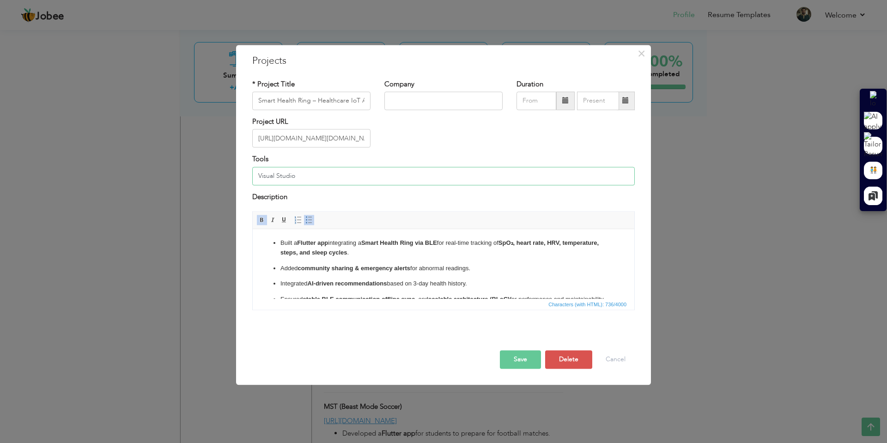
click at [295, 173] on input "Visual Studio" at bounding box center [443, 176] width 383 height 18
click at [533, 357] on button "Save" at bounding box center [520, 360] width 41 height 18
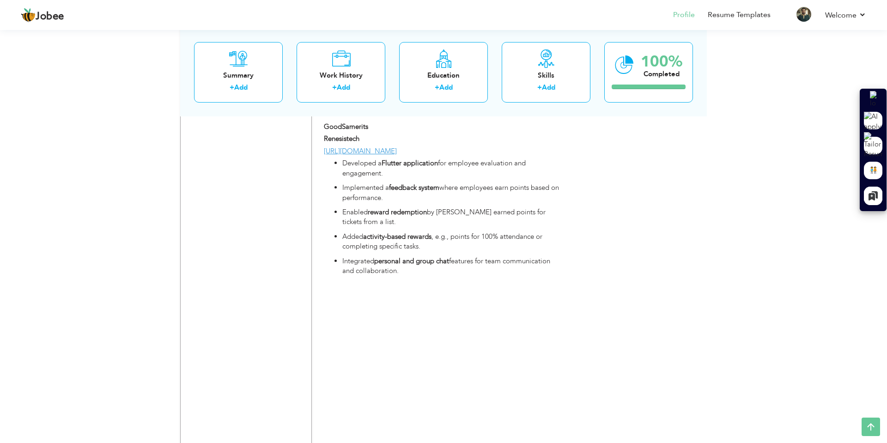
scroll to position [1798, 0]
click at [360, 139] on span at bounding box center [362, 135] width 7 height 7
type input "GoodSamerits"
type input "Renesistech"
type input "[URL][DOMAIN_NAME]"
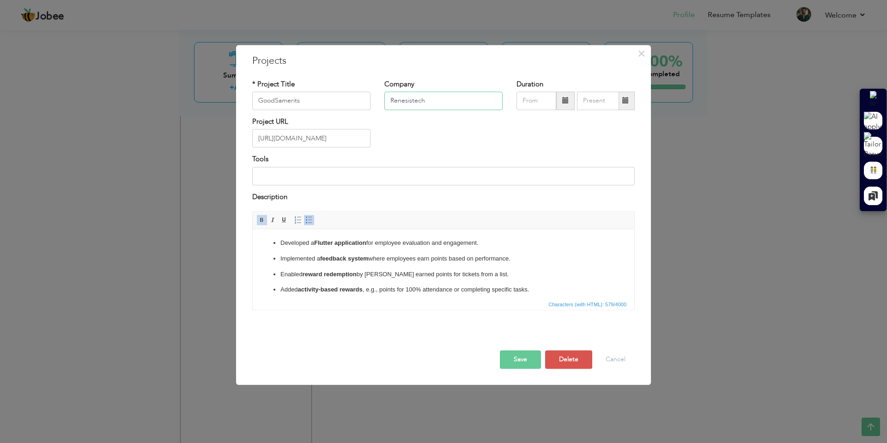
click at [418, 97] on input "Renesistech" at bounding box center [443, 100] width 118 height 18
click at [530, 360] on button "Save" at bounding box center [520, 360] width 41 height 18
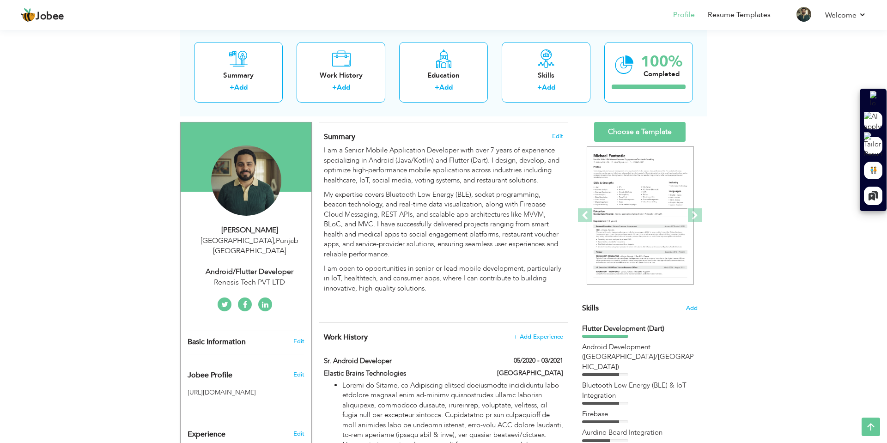
scroll to position [0, 0]
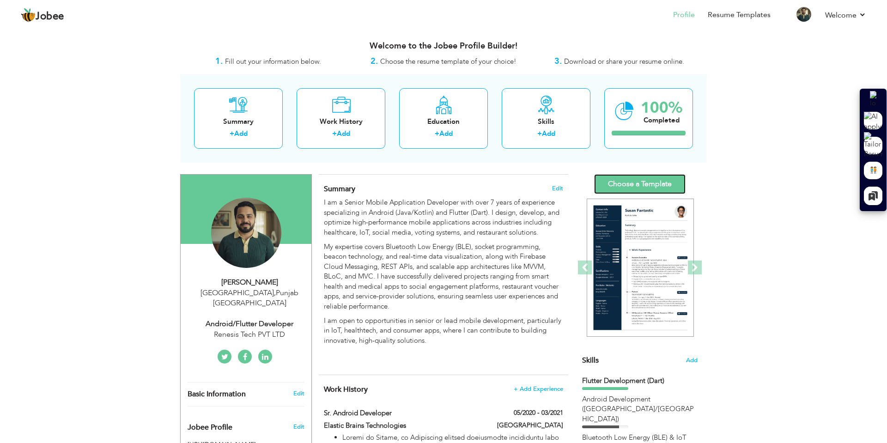
click at [625, 183] on link "Choose a Template" at bounding box center [639, 184] width 91 height 20
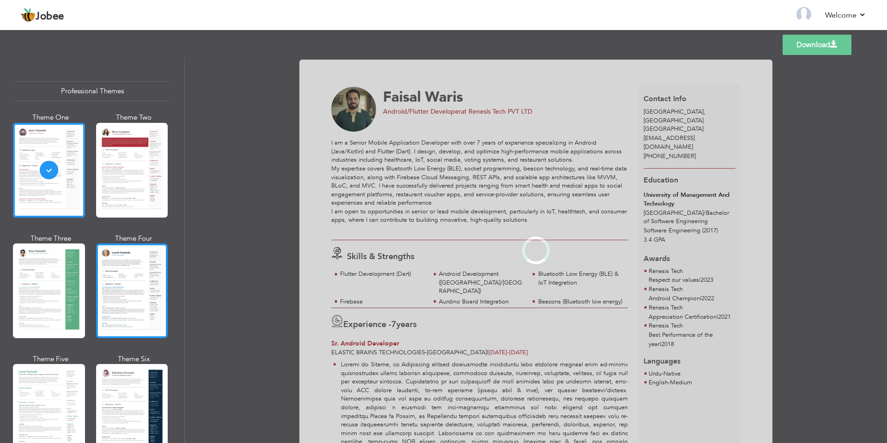
click at [110, 290] on div at bounding box center [132, 291] width 72 height 95
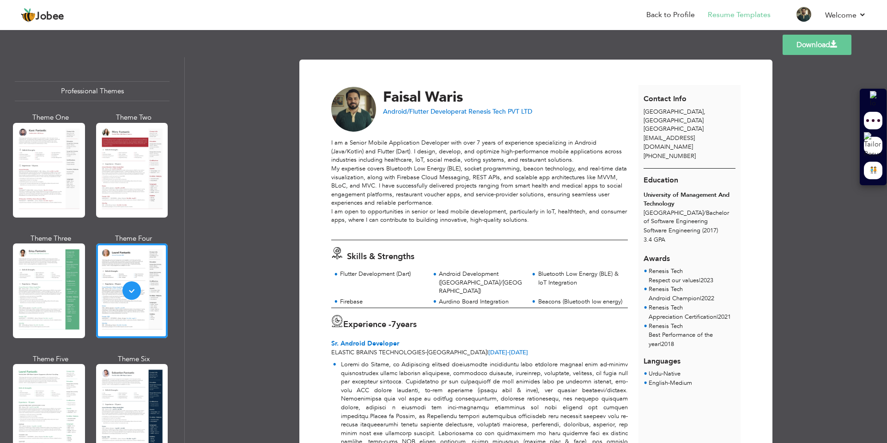
click at [810, 47] on link "Download" at bounding box center [817, 45] width 69 height 20
